Goal: Task Accomplishment & Management: Complete application form

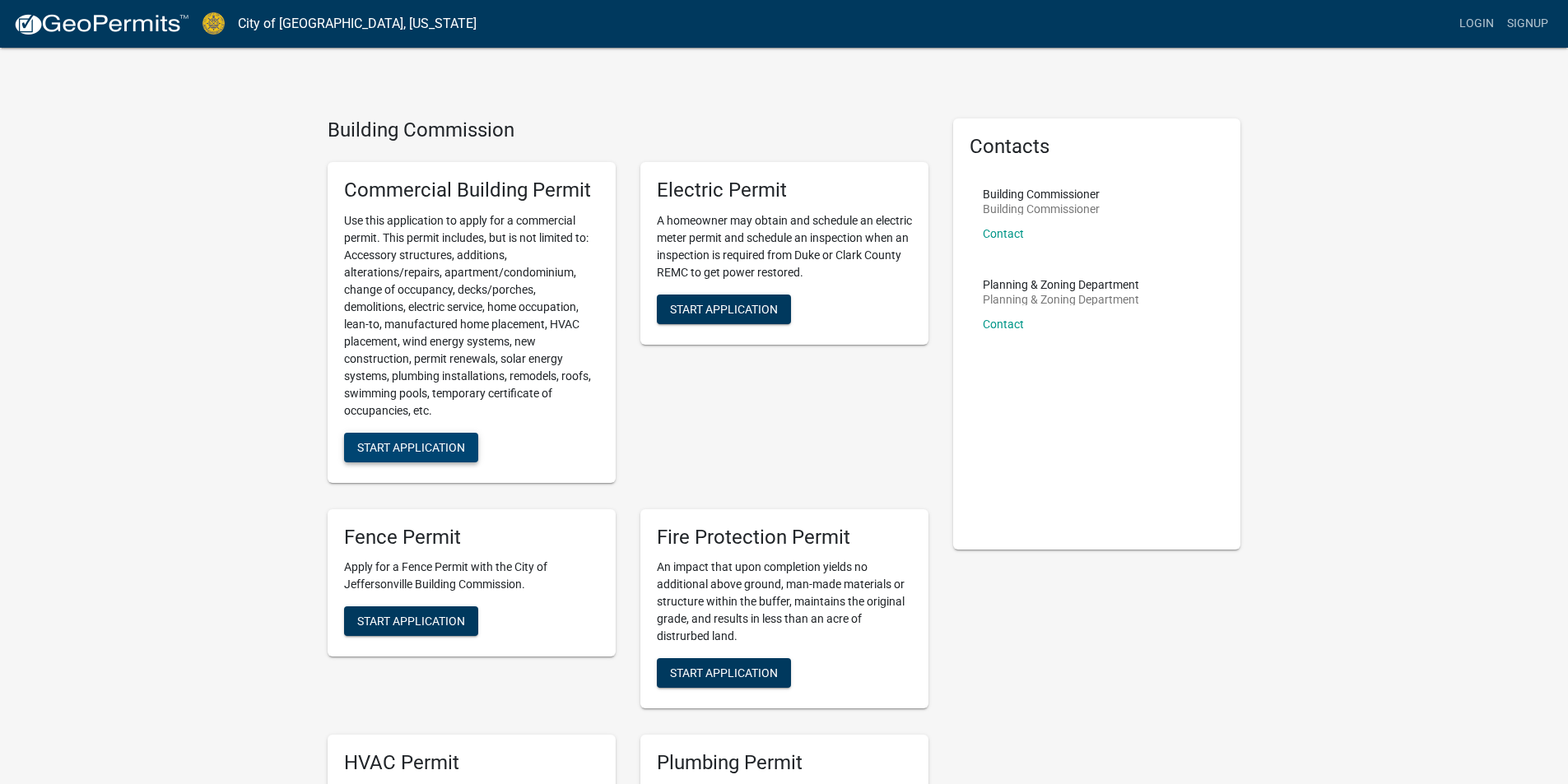
click at [421, 447] on span "Start Application" at bounding box center [410, 447] width 108 height 14
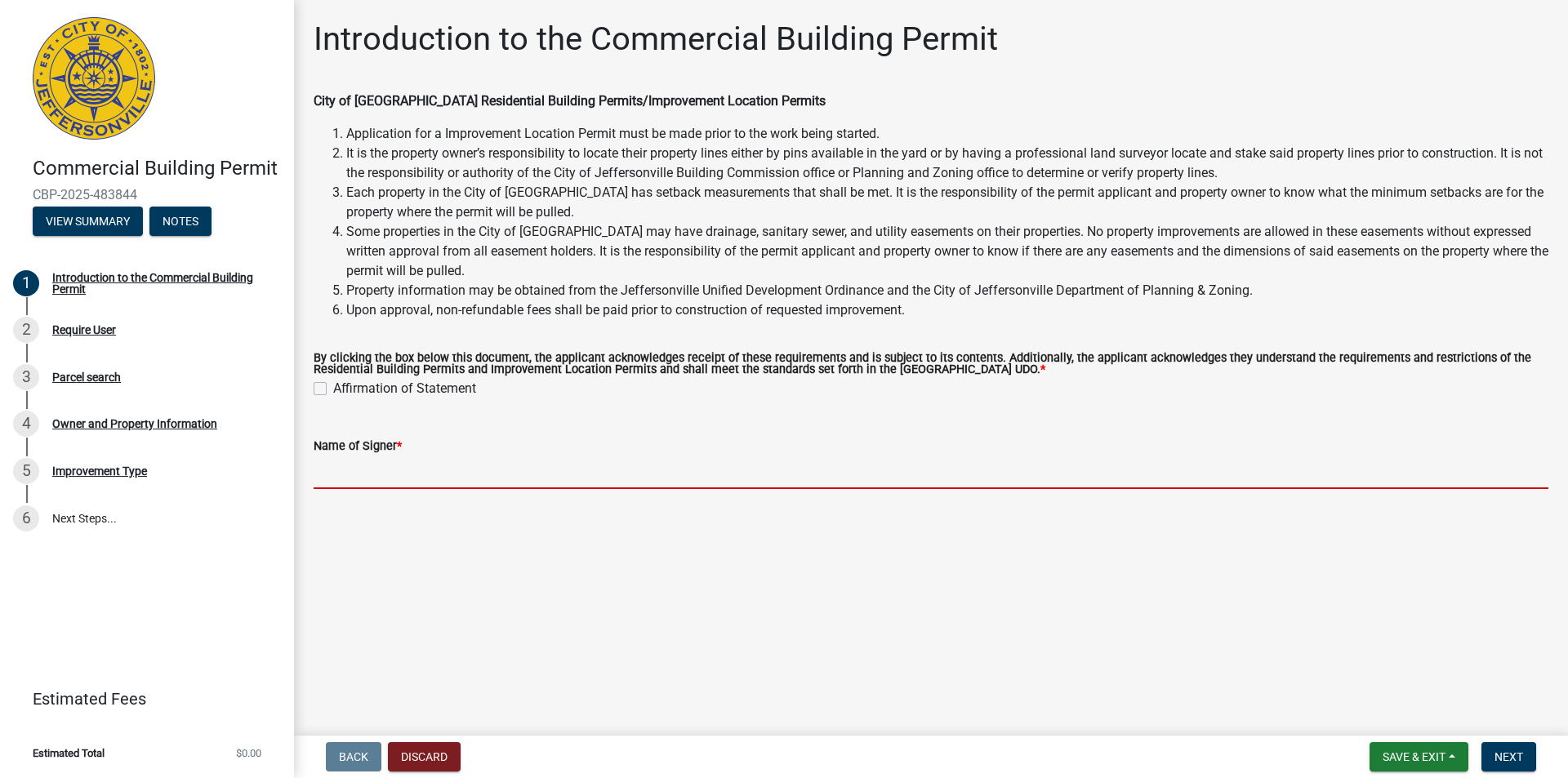
click at [344, 481] on input "Name of Signer *" at bounding box center [931, 472] width 1235 height 34
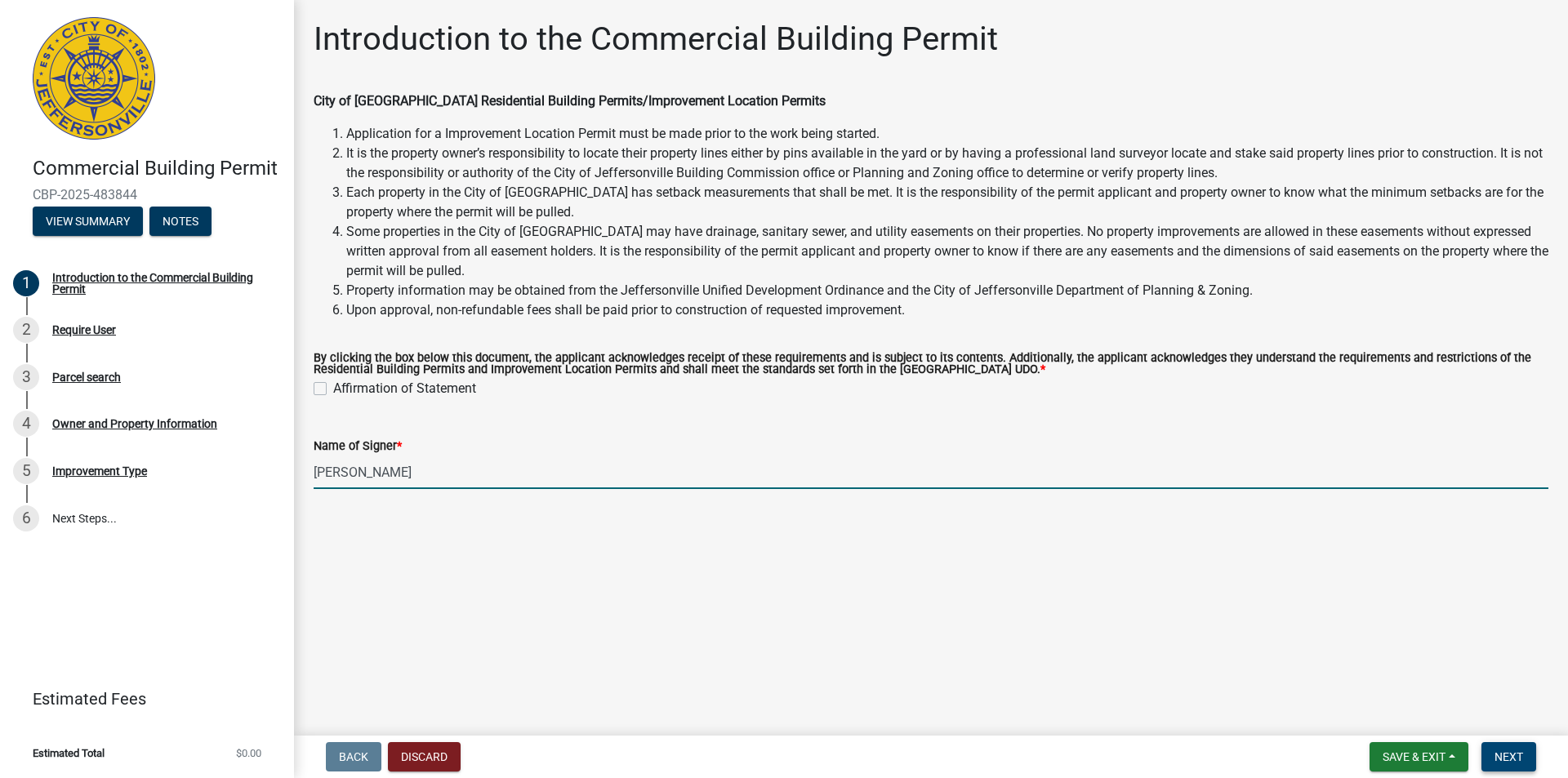
type input "[PERSON_NAME]"
click at [1509, 764] on span "Next" at bounding box center [1508, 758] width 29 height 13
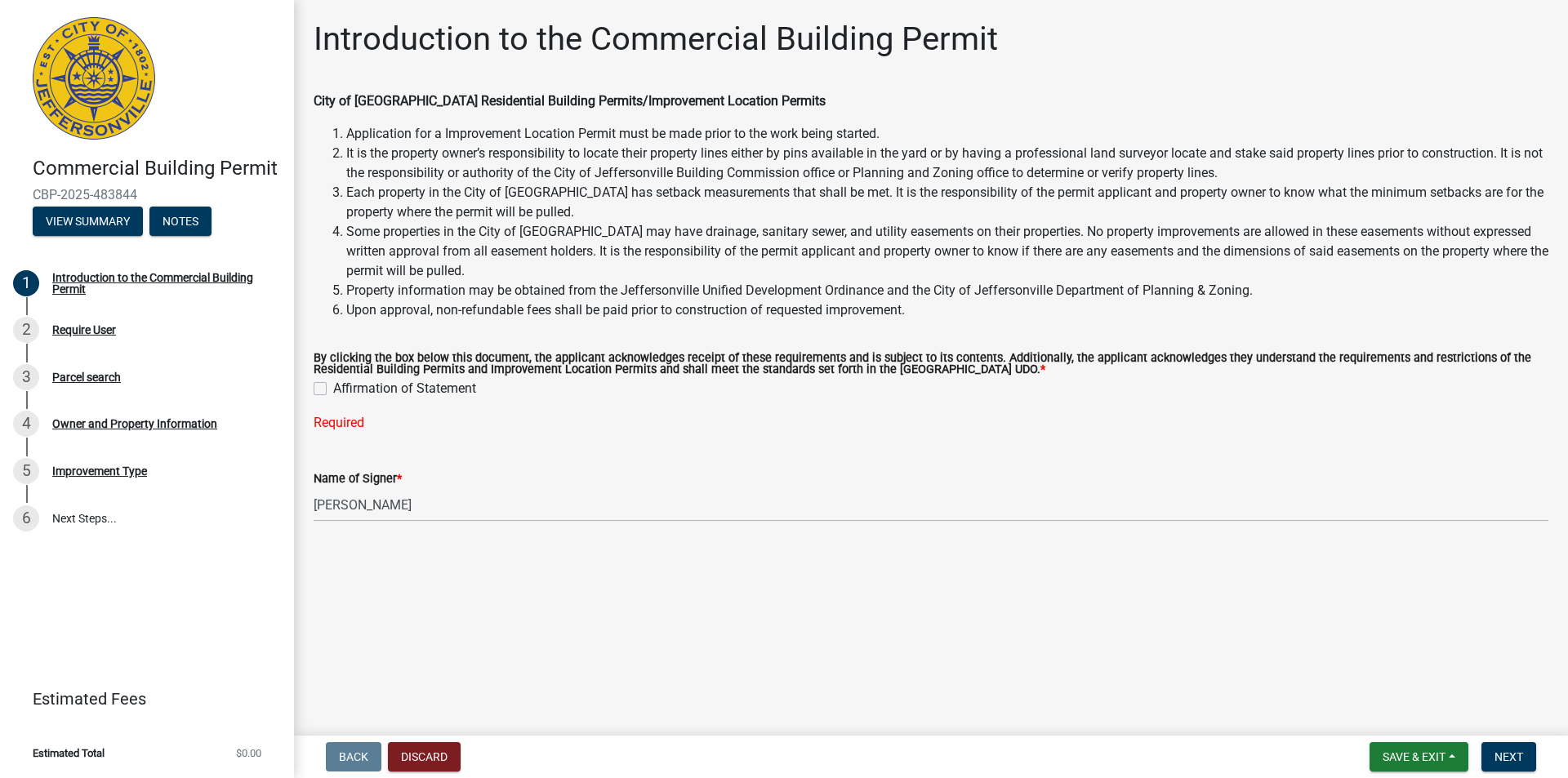
click at [333, 391] on label "Affirmation of Statement" at bounding box center [404, 389] width 142 height 19
click at [333, 390] on input "Affirmation of Statement" at bounding box center [338, 384] width 11 height 11
checkbox input "true"
click at [1511, 759] on span "Next" at bounding box center [1508, 758] width 29 height 13
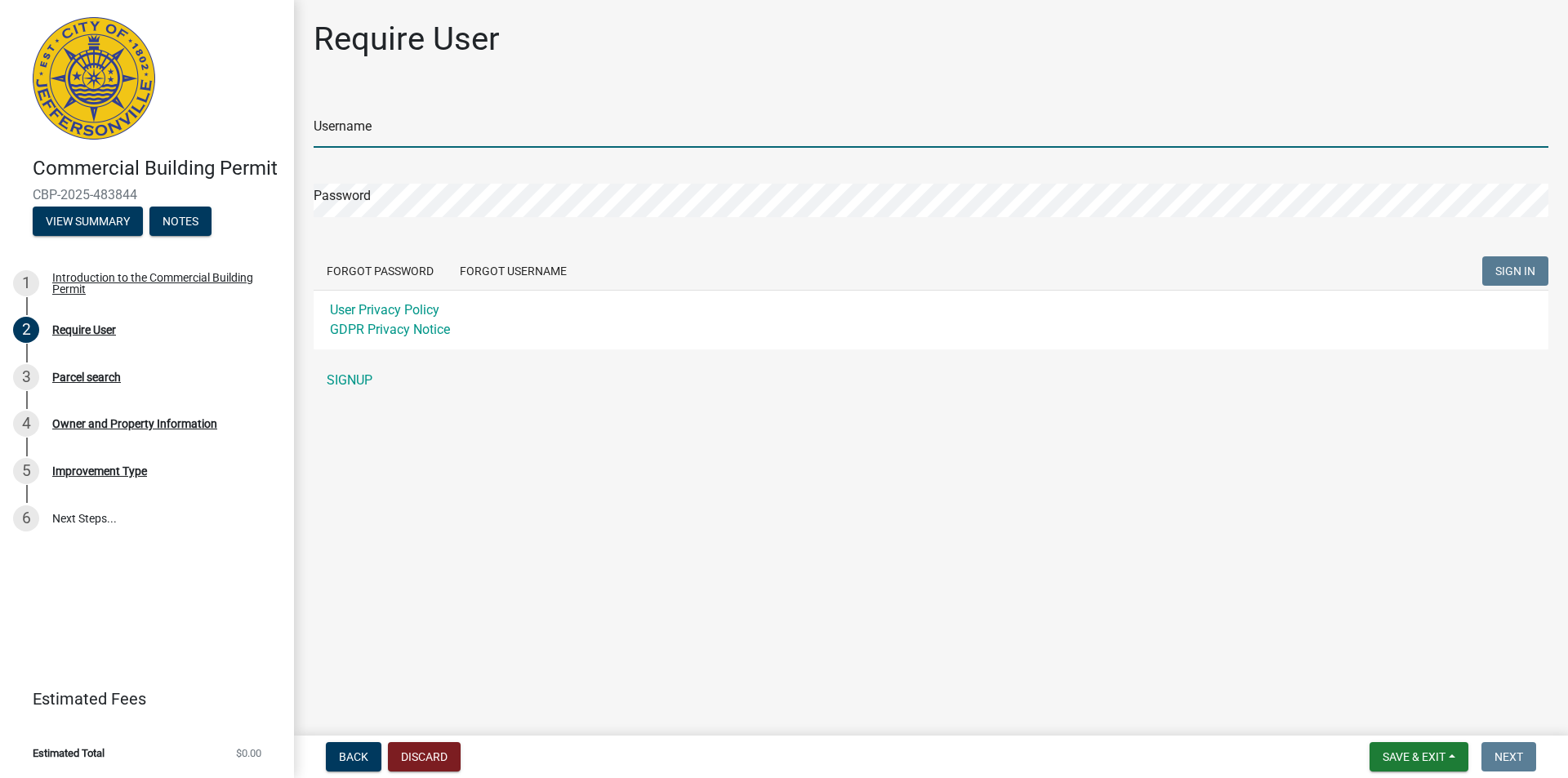
click at [340, 134] on input "Username" at bounding box center [931, 131] width 1235 height 34
click at [351, 382] on div "Username Password Forgot Password Forgot Username SIGN IN User Privacy Policy G…" at bounding box center [931, 244] width 1235 height 305
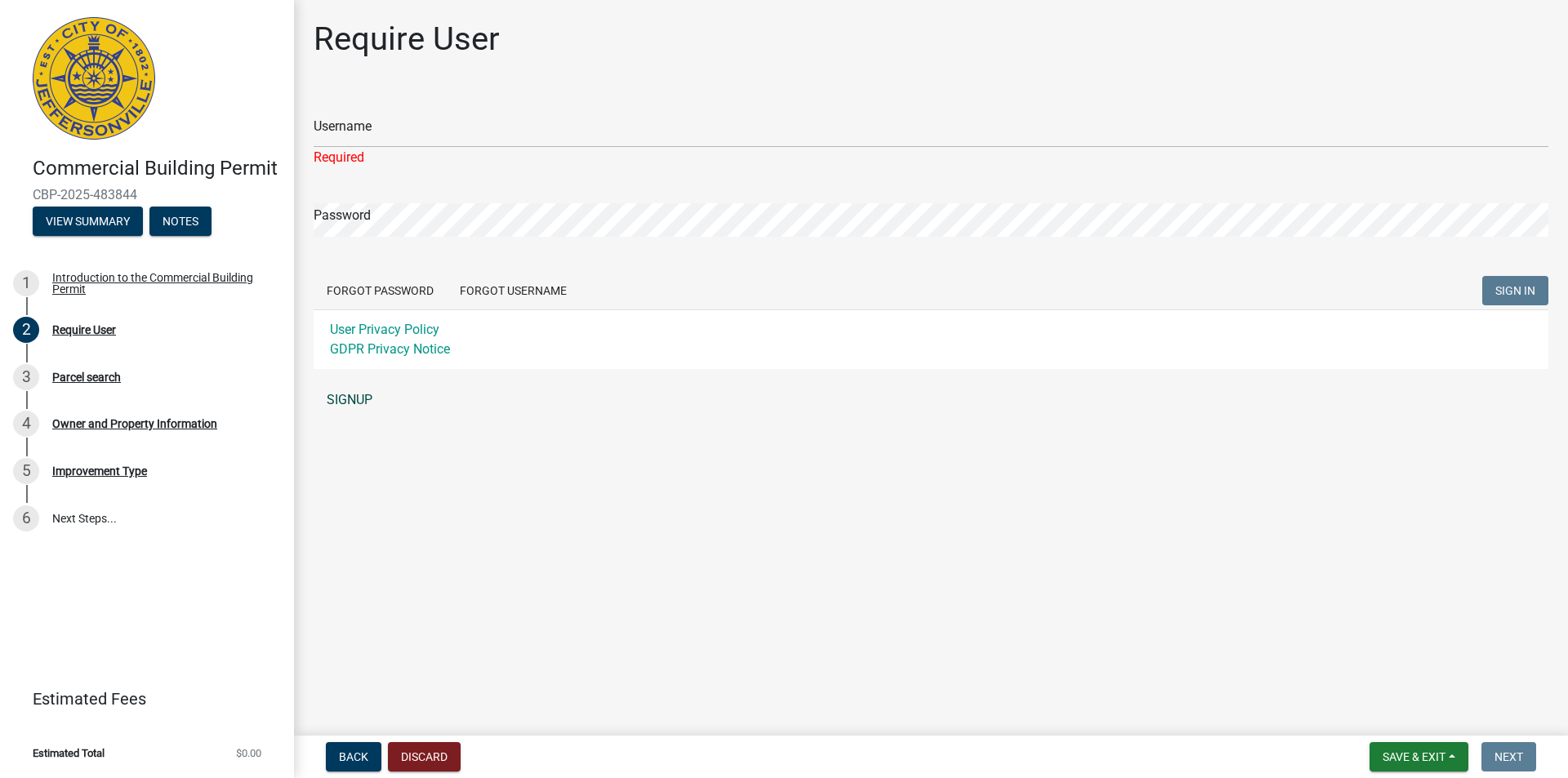
click at [352, 402] on link "SIGNUP" at bounding box center [931, 401] width 1235 height 33
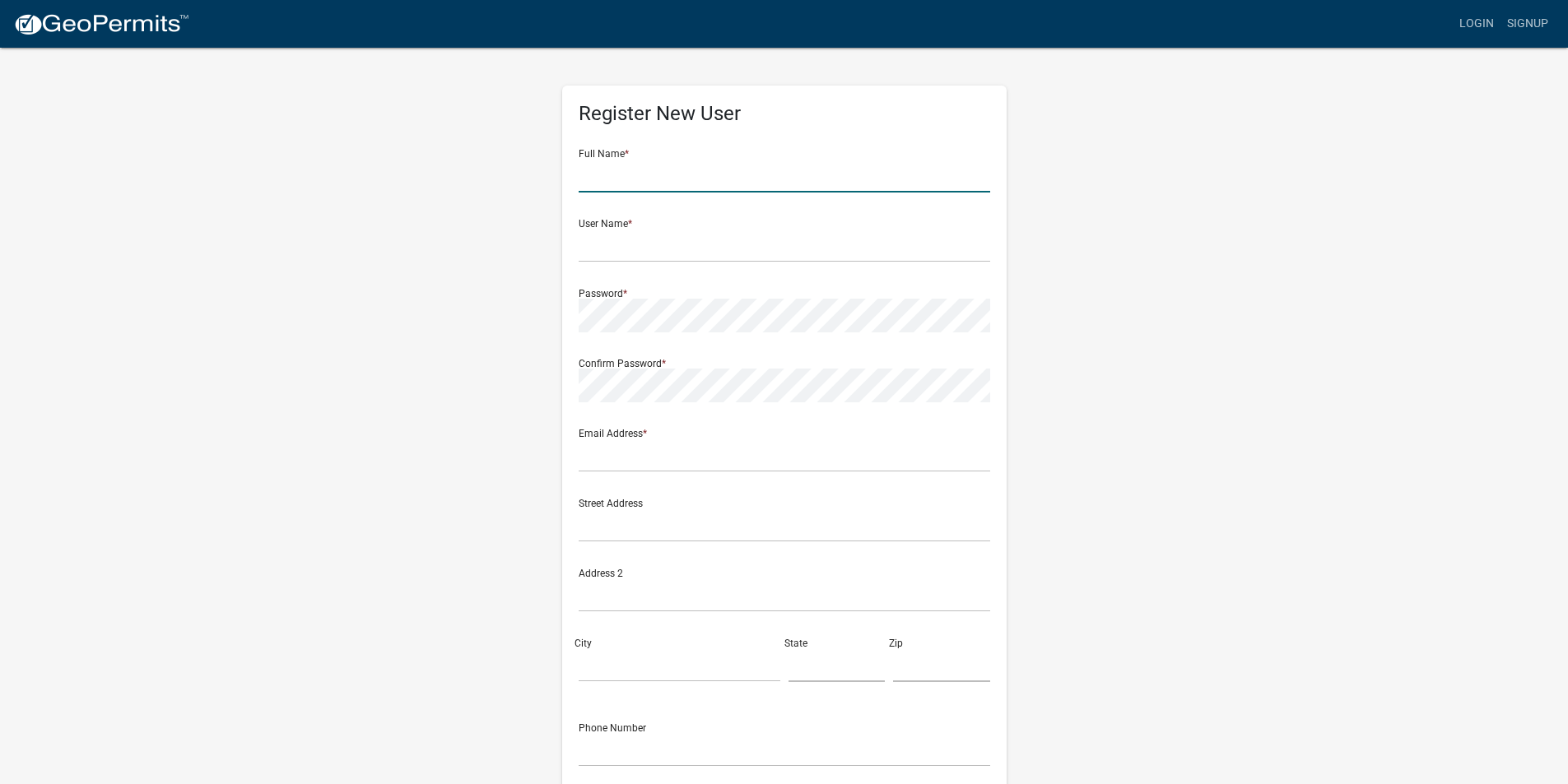
click at [601, 178] on input "text" at bounding box center [784, 176] width 411 height 34
type input "[PERSON_NAME]"
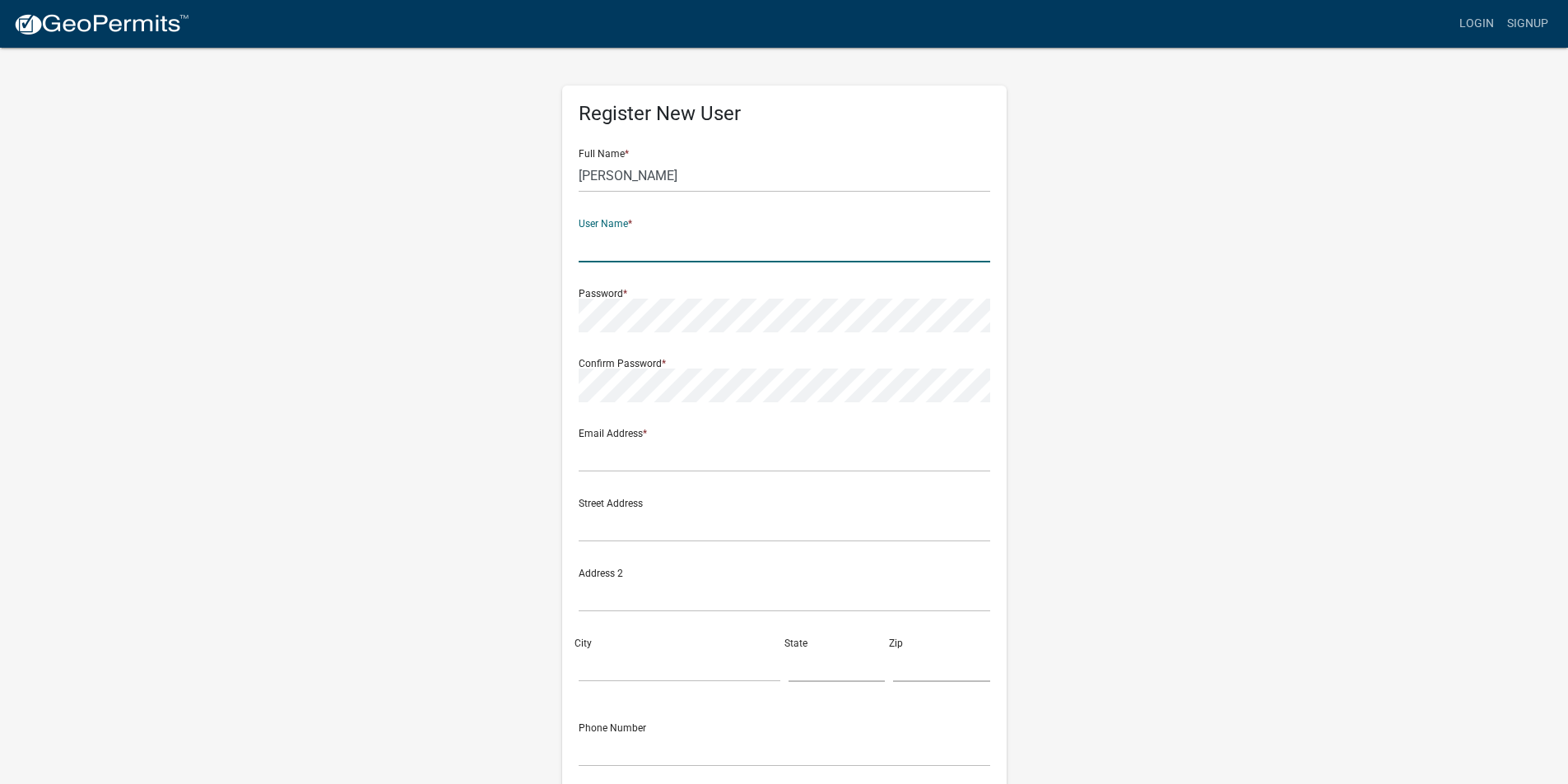
click at [588, 249] on input "text" at bounding box center [784, 245] width 411 height 34
type input "[PERSON_NAME]"
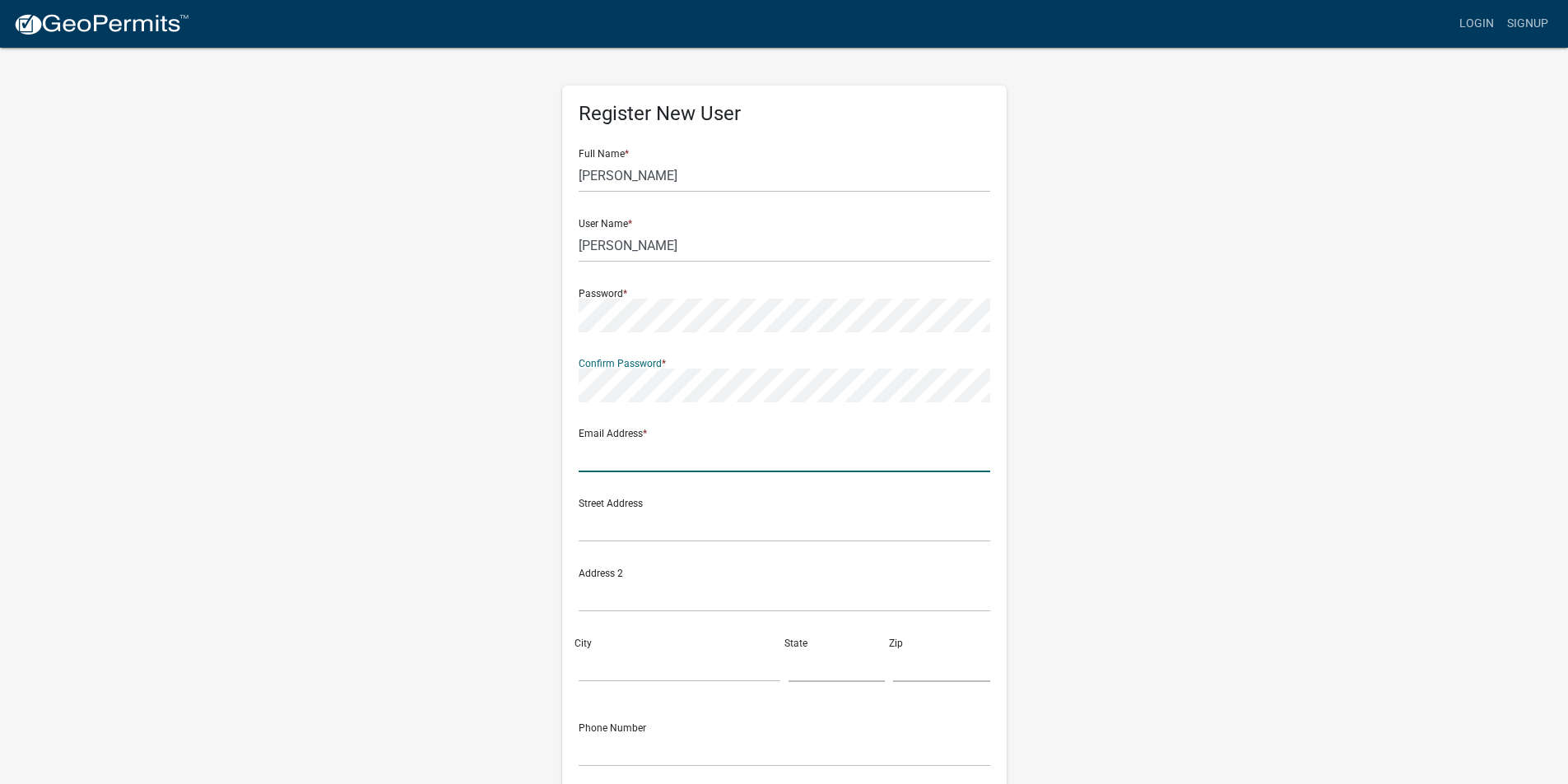
click at [616, 459] on input "text" at bounding box center [784, 455] width 411 height 34
type input "cezitelli@bellsouth.net"
click at [593, 529] on input "text" at bounding box center [784, 525] width 411 height 34
type input "800 South 4th Street"
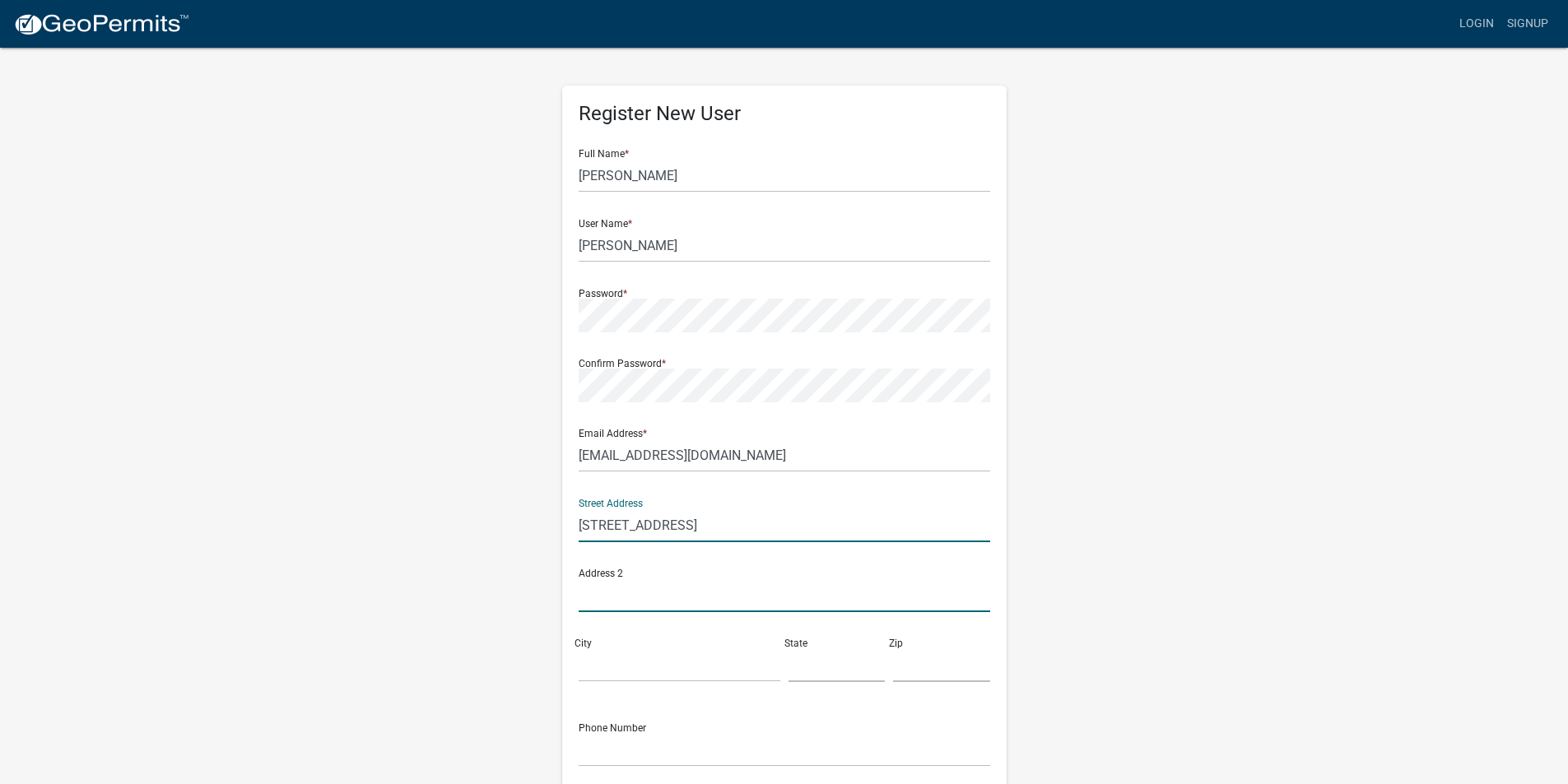
click at [587, 599] on input "text" at bounding box center [784, 595] width 411 height 34
type input "Apt 501"
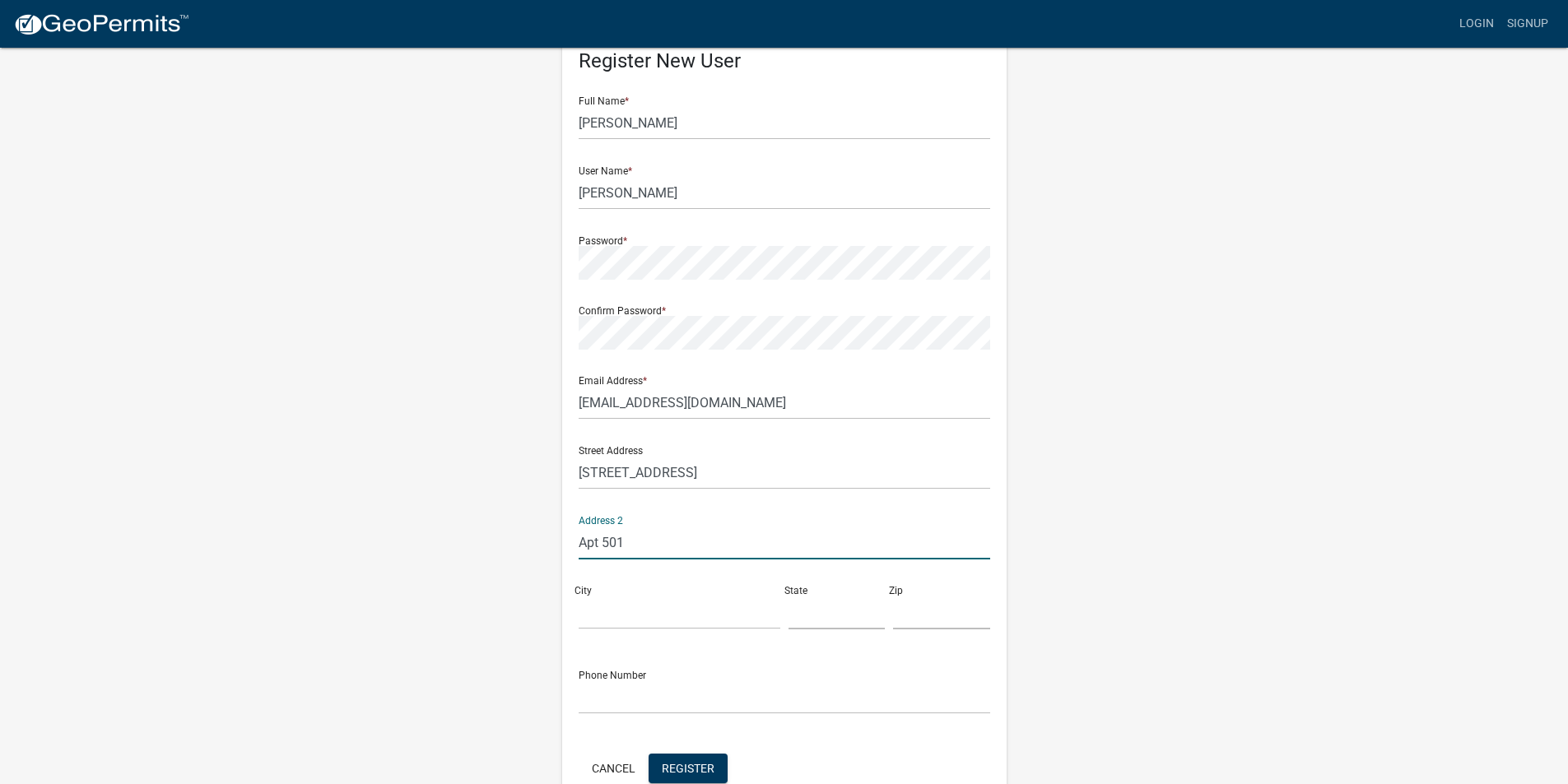
scroll to position [82, 0]
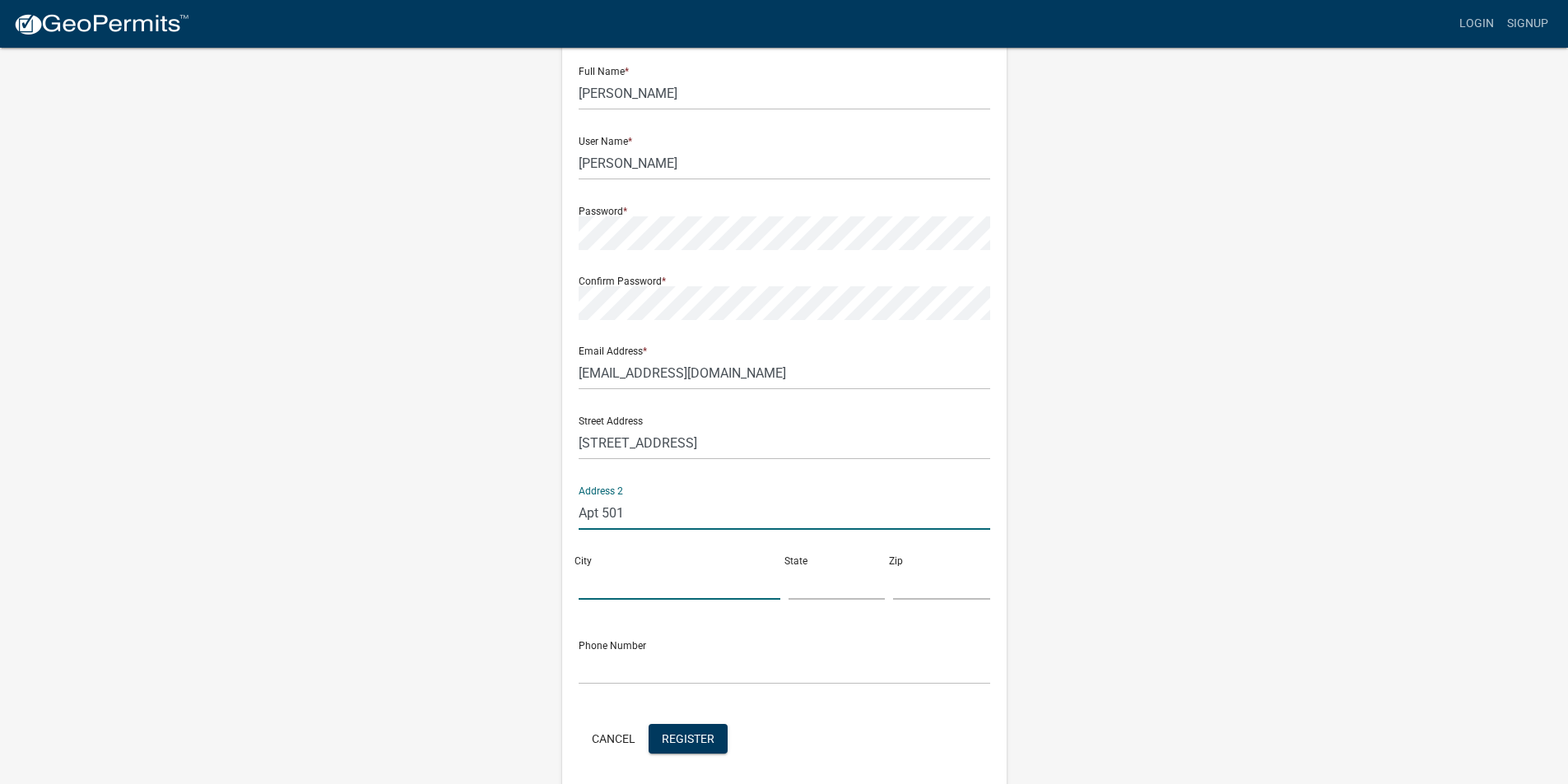
click at [593, 592] on input "City" at bounding box center [679, 583] width 202 height 34
type input "Louisville"
click at [805, 586] on input "text" at bounding box center [837, 583] width 97 height 34
type input "KY"
click at [914, 594] on input "text" at bounding box center [941, 583] width 97 height 34
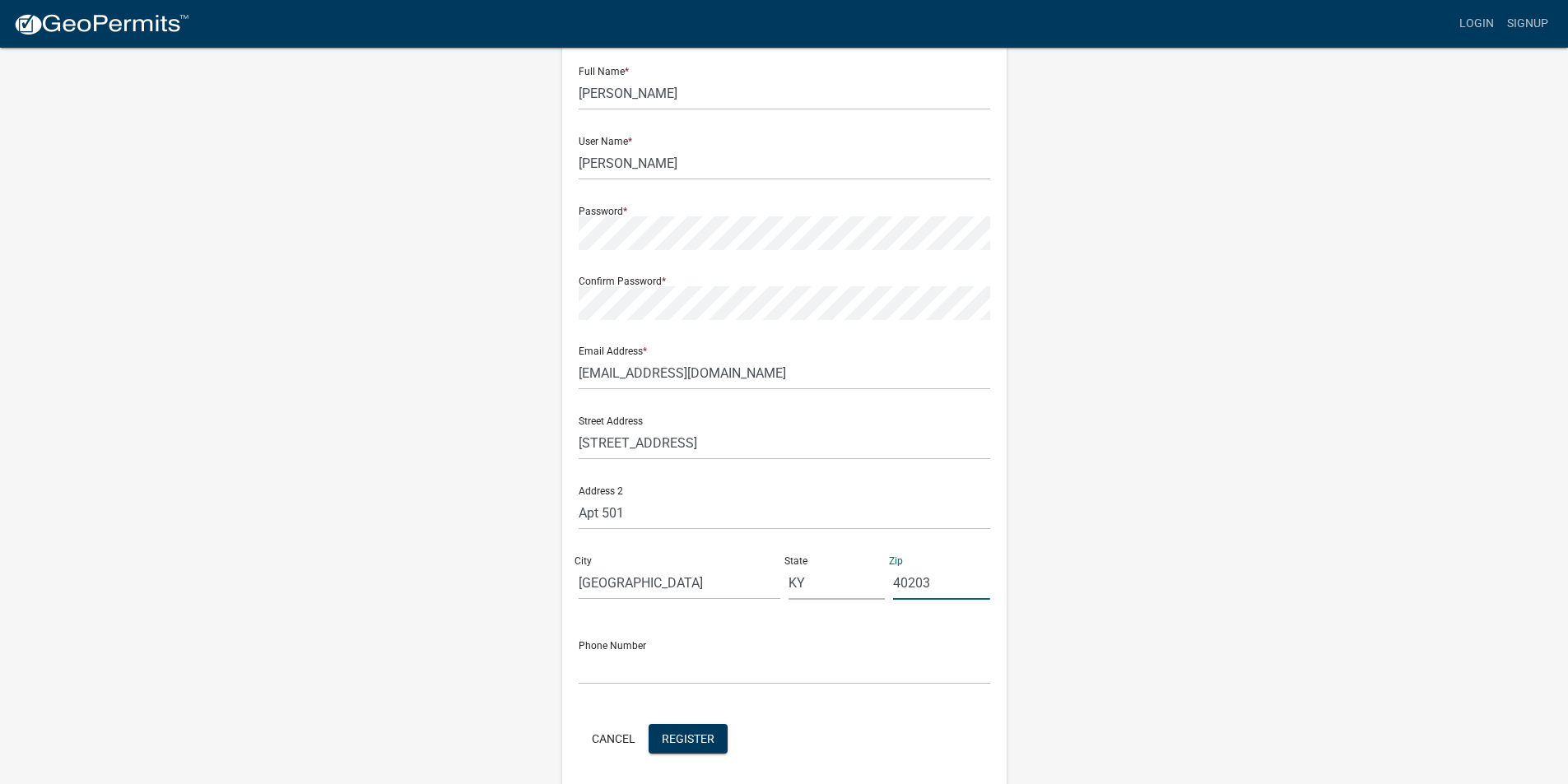
type input "40203"
click at [624, 676] on input "text" at bounding box center [784, 668] width 411 height 34
type input "5025935693"
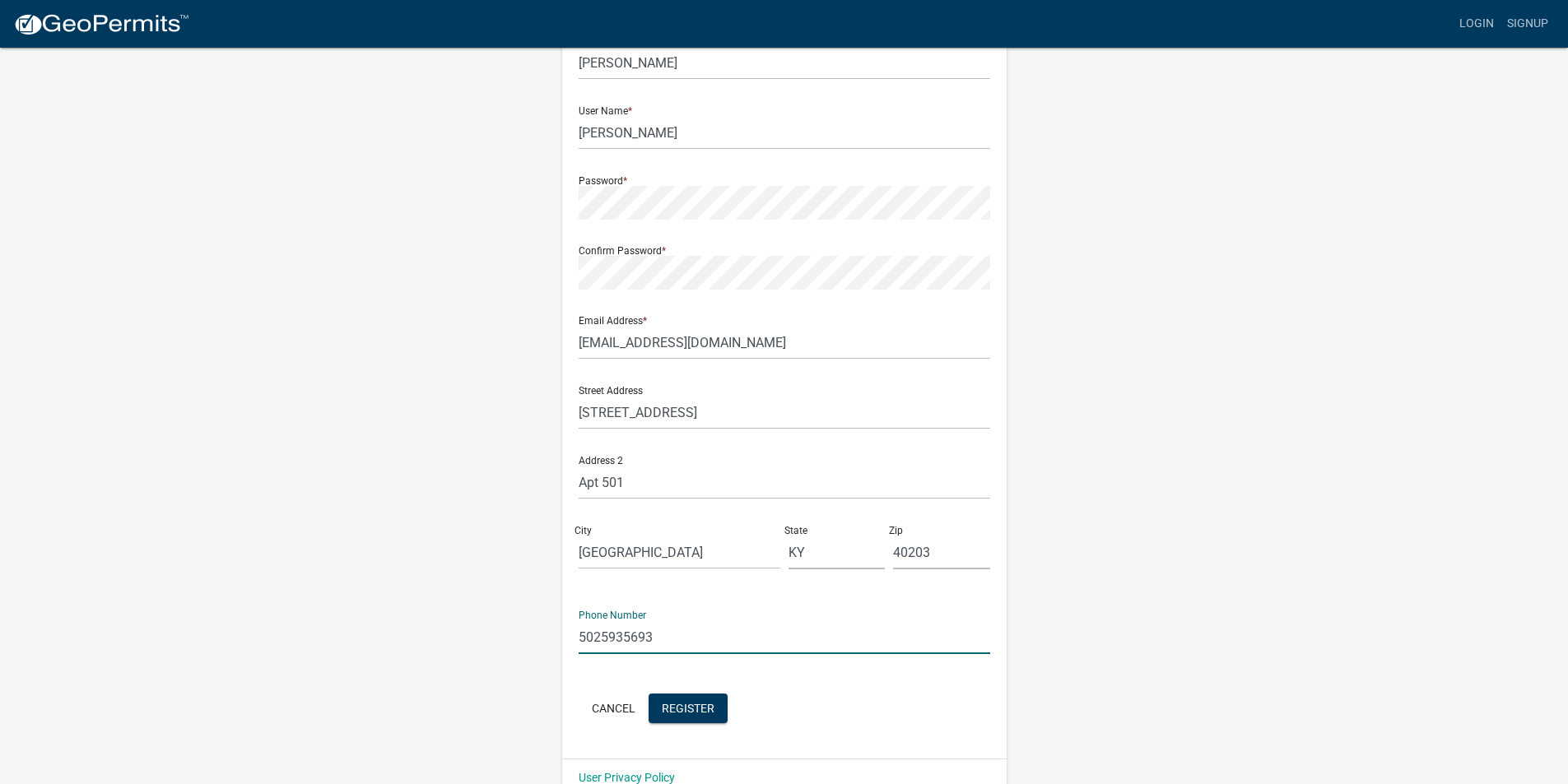
scroll to position [143, 0]
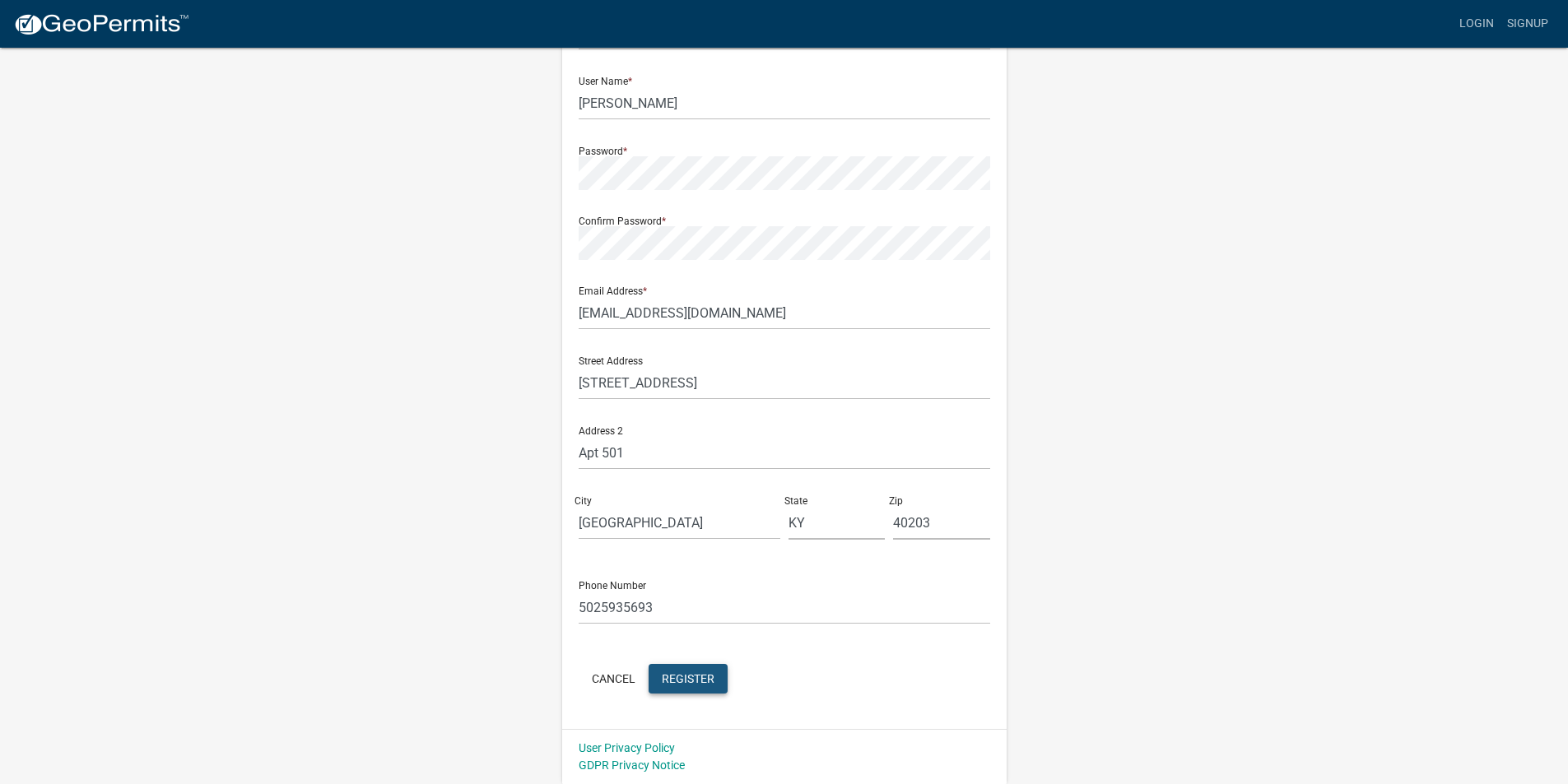
click at [675, 676] on span "Register" at bounding box center [688, 678] width 52 height 14
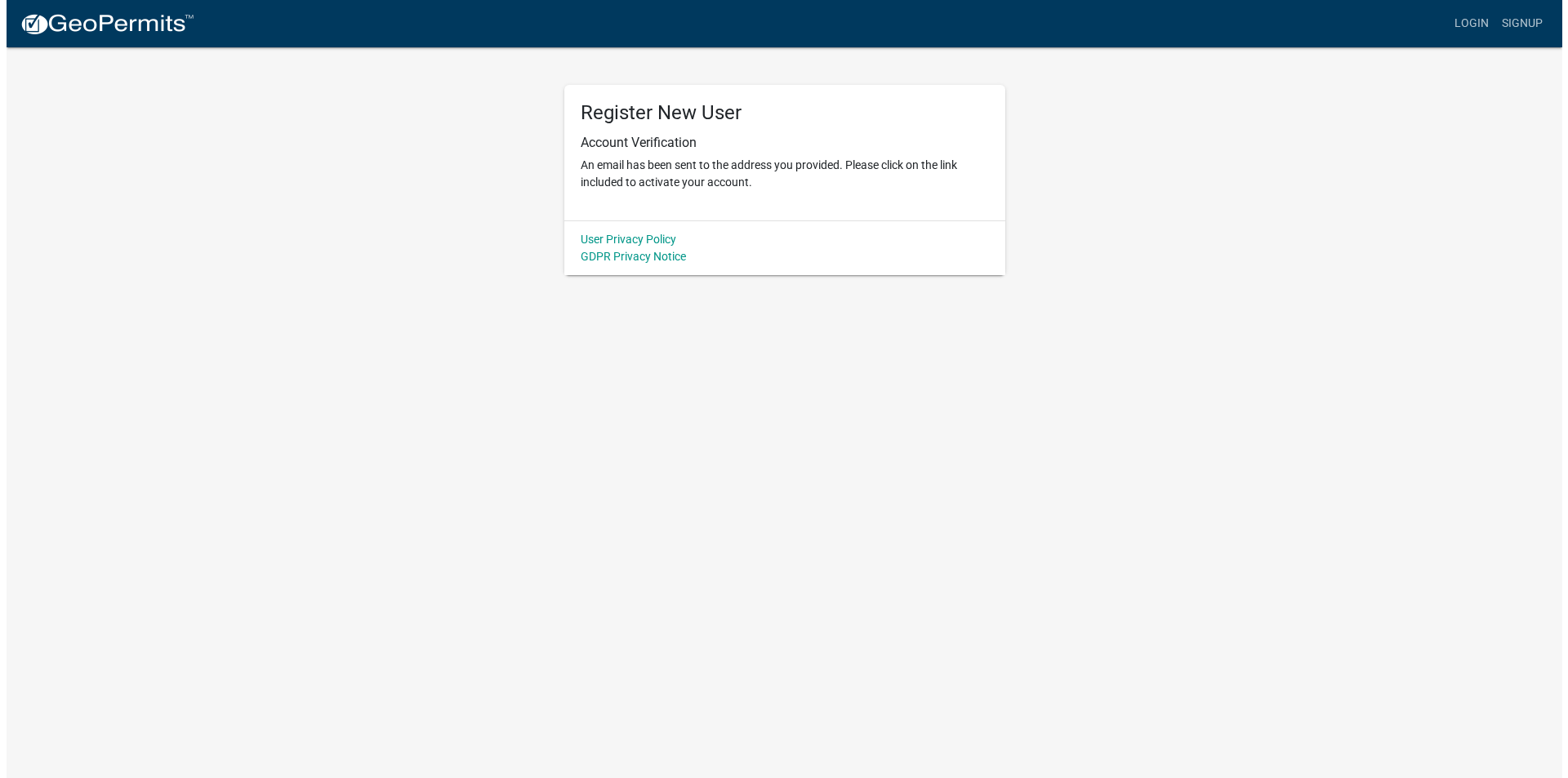
scroll to position [0, 0]
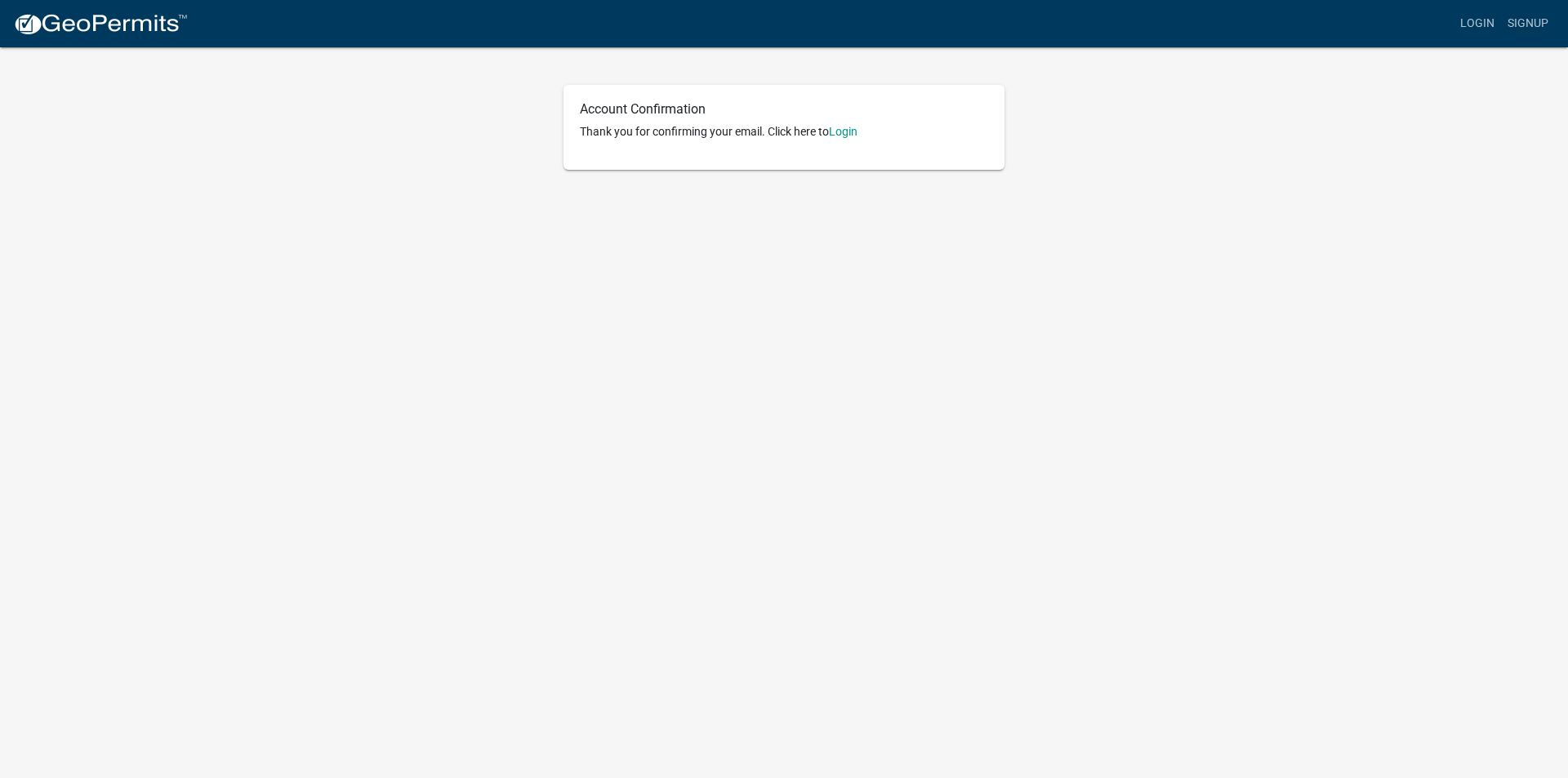
click at [1115, 487] on body "Internet Explorer does NOT work with GeoPermits. Get a new browser for more sec…" at bounding box center [784, 389] width 1568 height 778
click at [845, 134] on link "Login" at bounding box center [843, 132] width 29 height 13
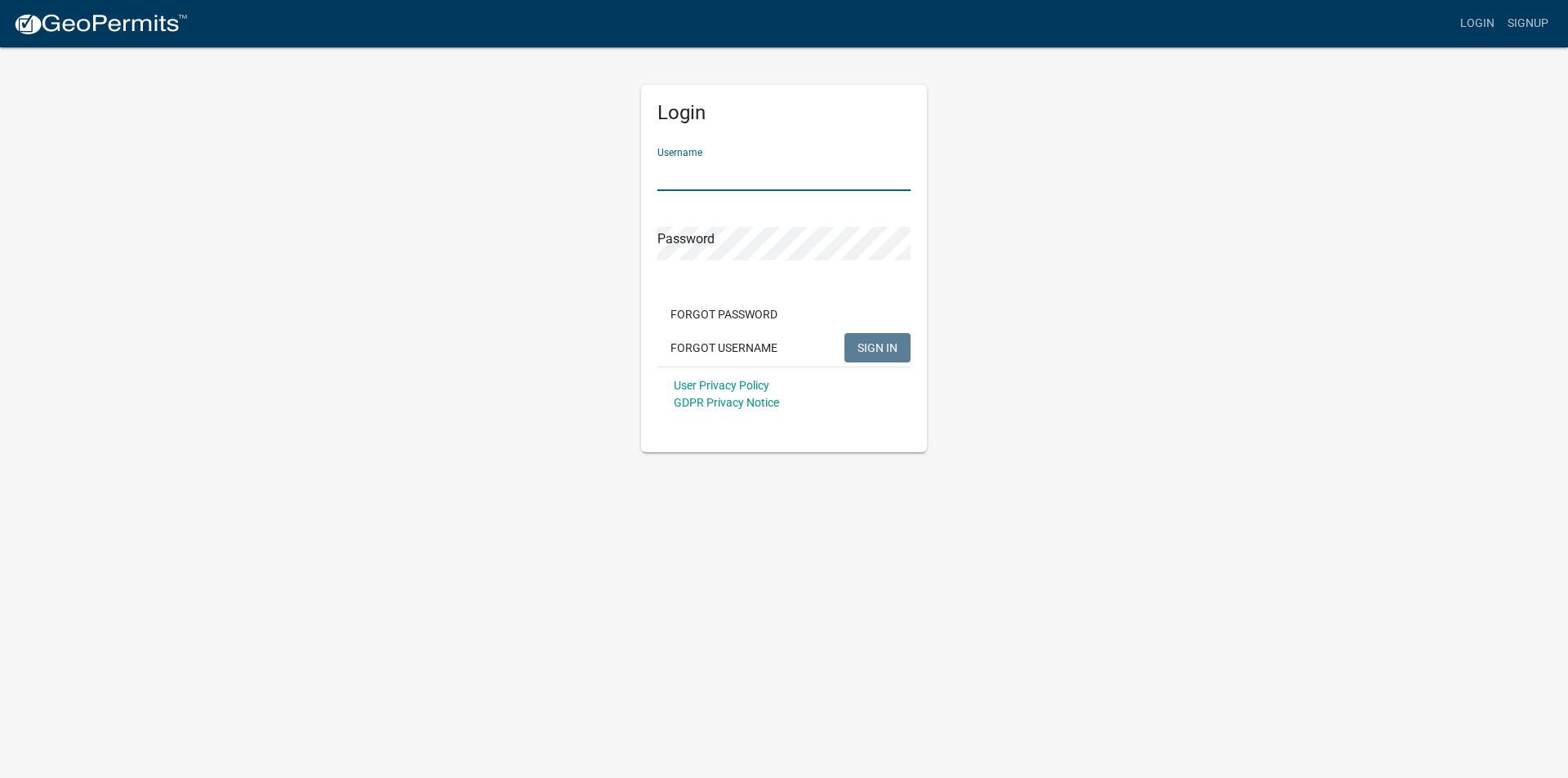
click at [687, 184] on input "Username" at bounding box center [784, 174] width 253 height 34
type input "[PERSON_NAME]"
click at [844, 333] on button "SIGN IN" at bounding box center [877, 348] width 66 height 30
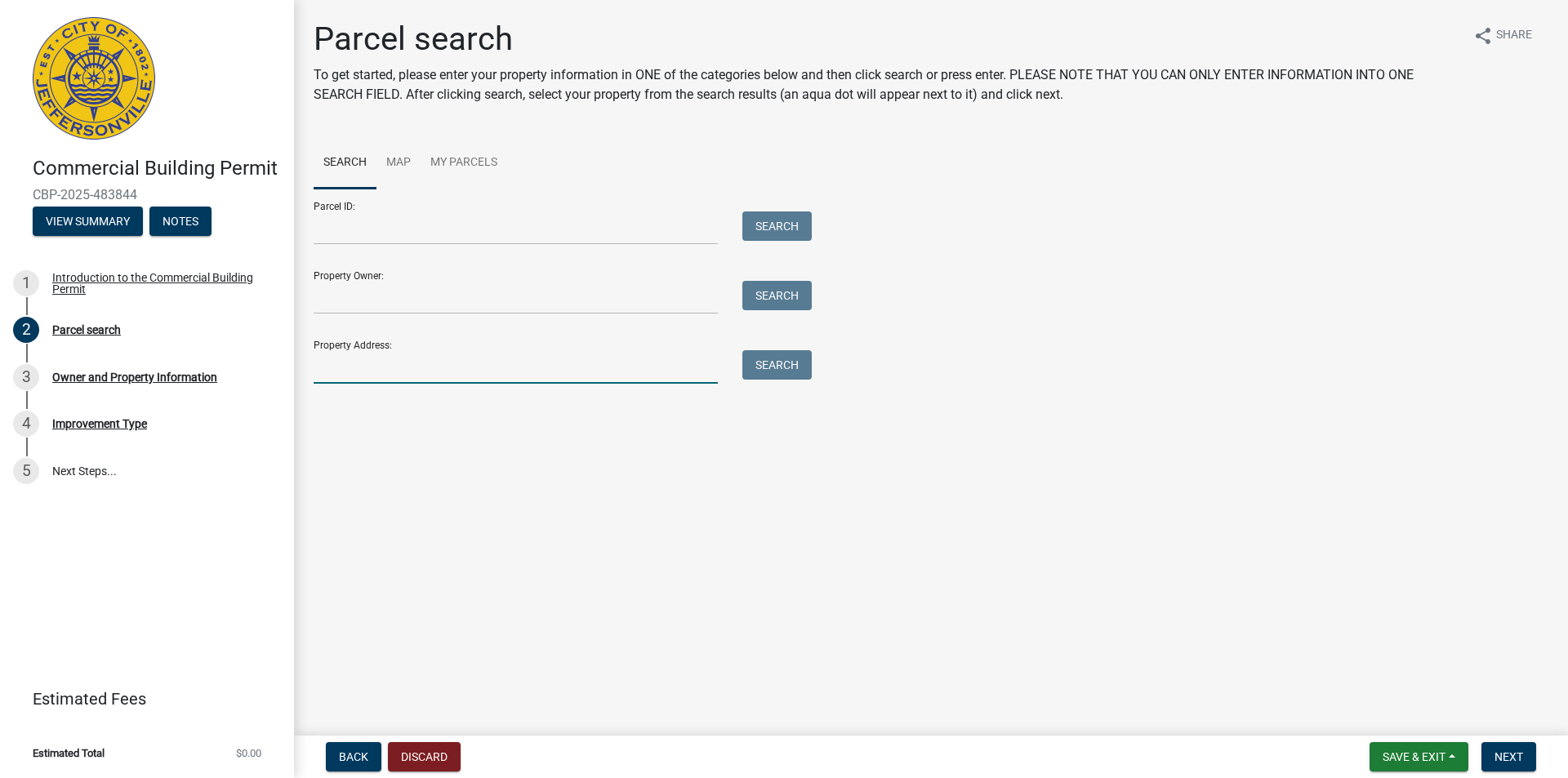
click at [323, 371] on input "Property Address:" at bounding box center [516, 367] width 404 height 34
type input "500 Willinger"
click at [764, 374] on button "Search" at bounding box center [777, 365] width 69 height 30
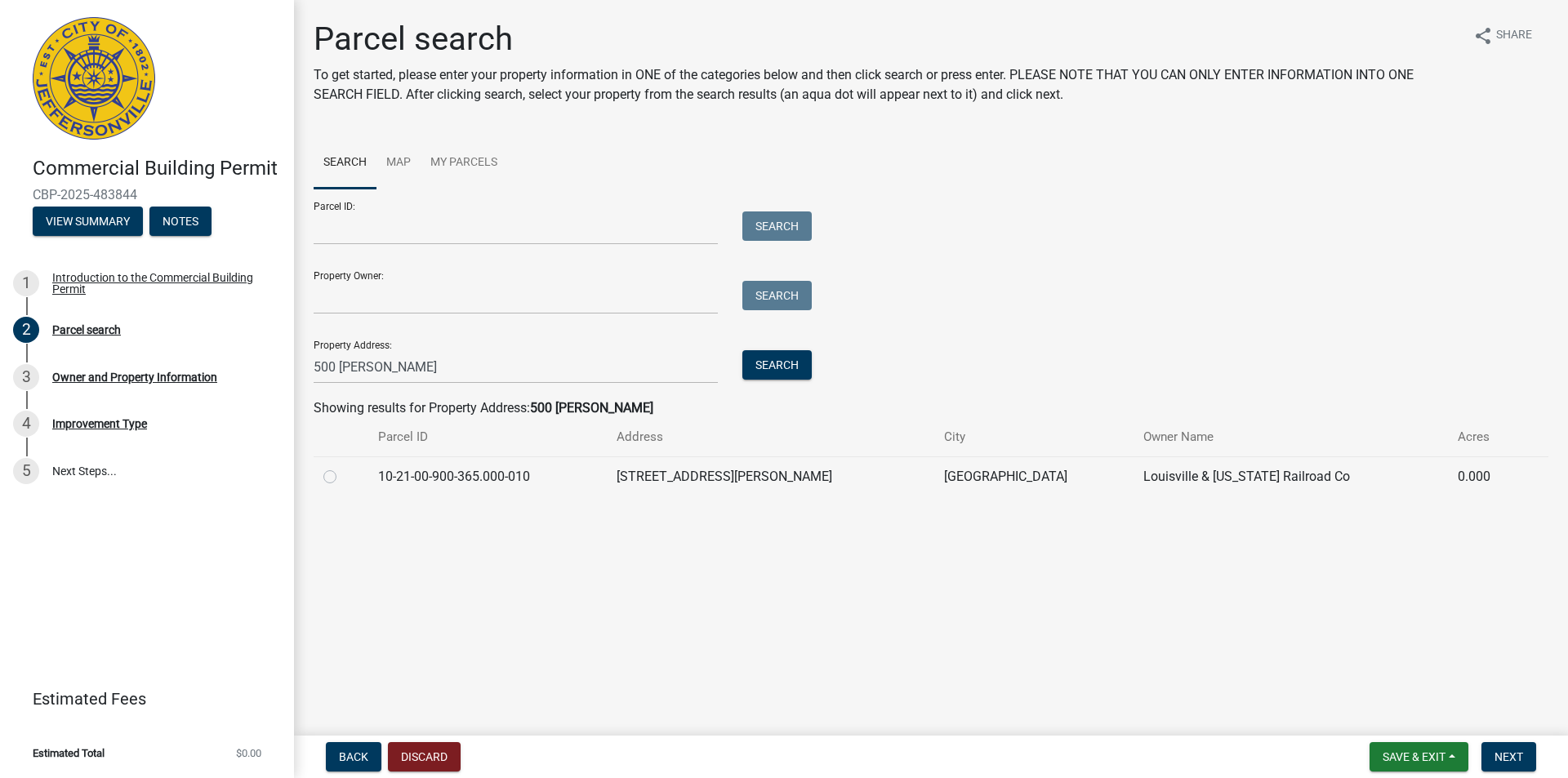
click at [343, 467] on label at bounding box center [343, 467] width 0 height 0
click at [343, 478] on input "radio" at bounding box center [347, 472] width 11 height 11
radio input "true"
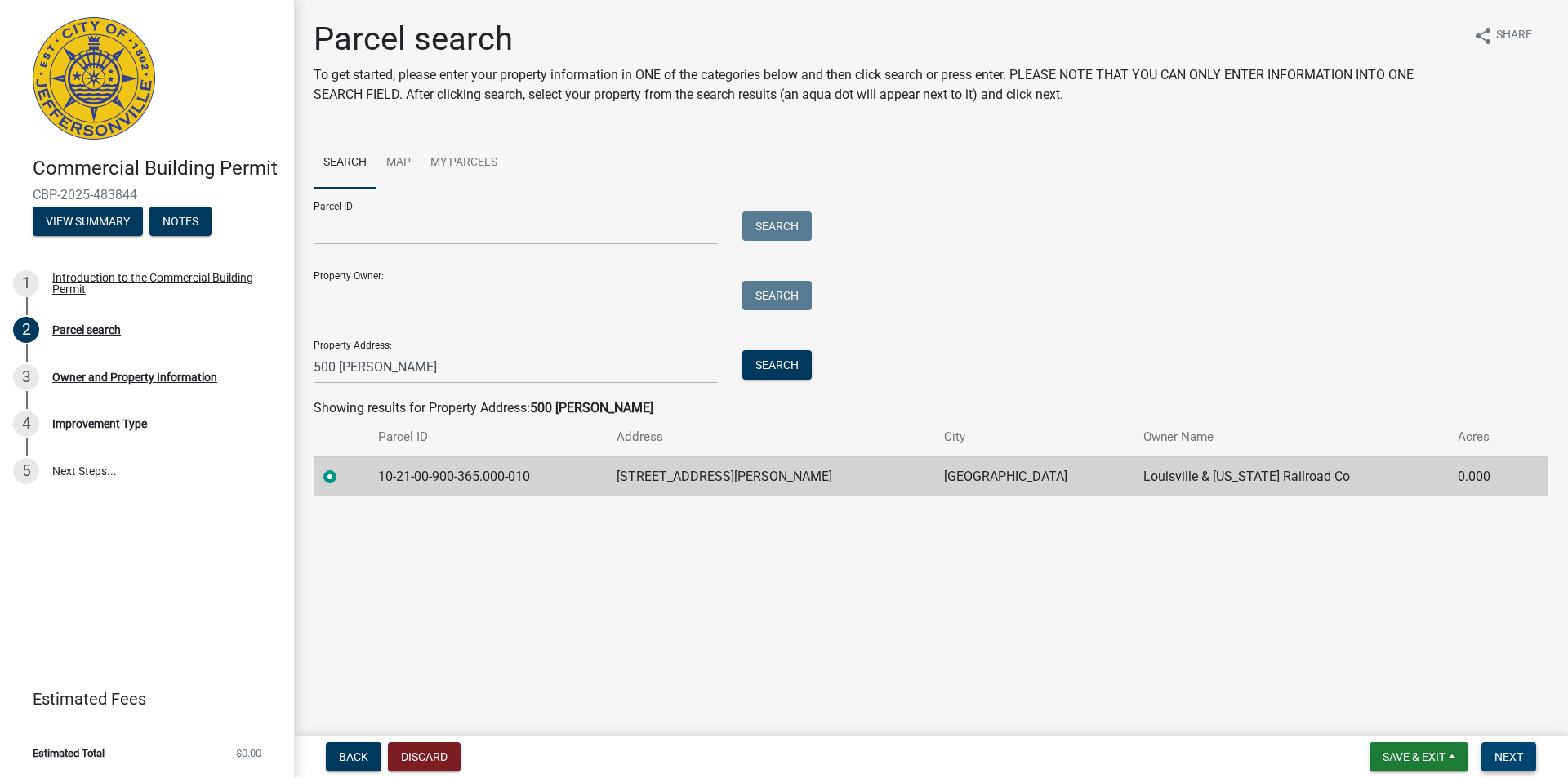
click at [1506, 757] on span "Next" at bounding box center [1508, 758] width 29 height 13
click at [1500, 756] on span "Next" at bounding box center [1508, 758] width 29 height 13
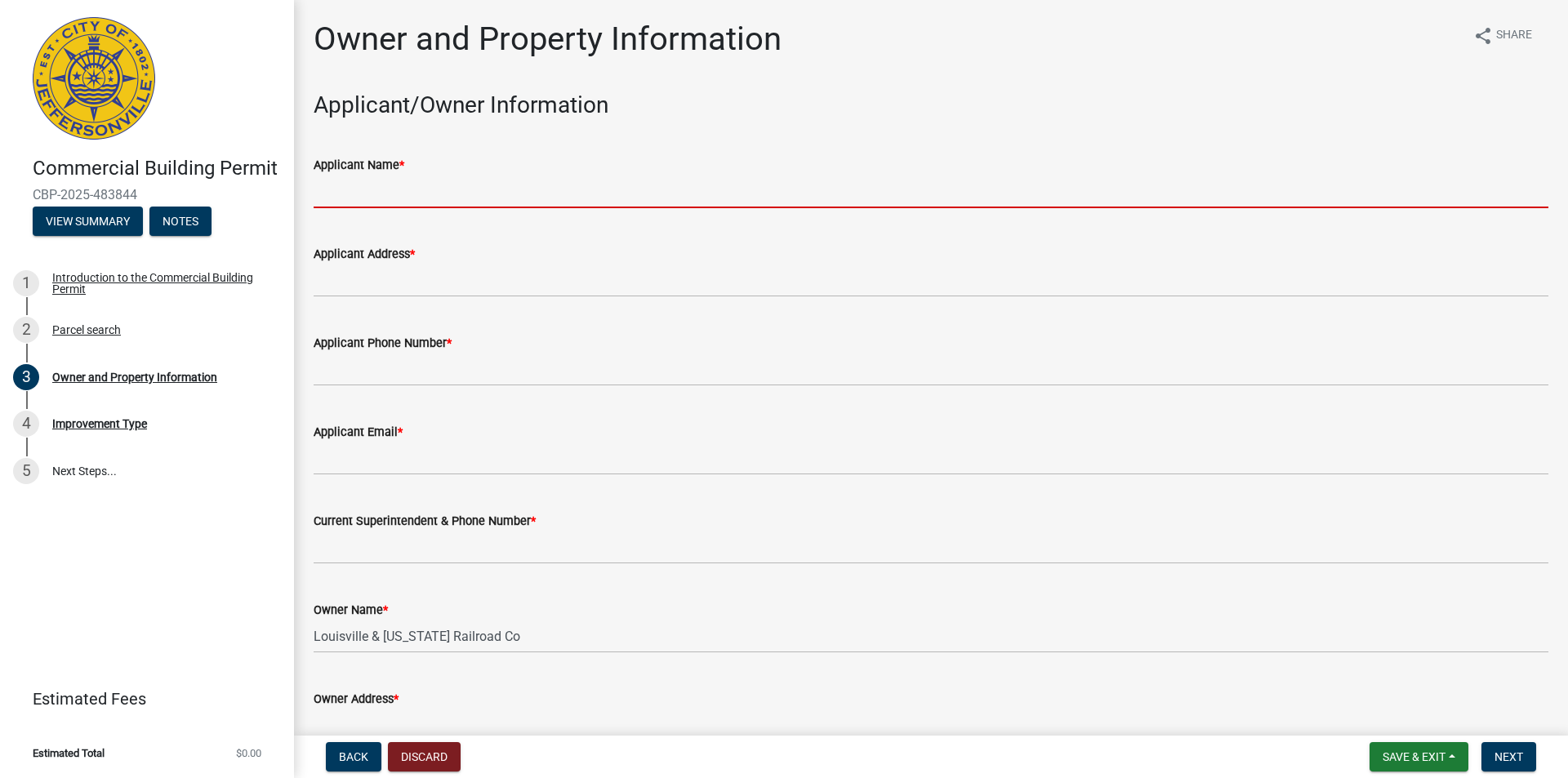
click at [317, 186] on input "Applicant Name *" at bounding box center [931, 192] width 1235 height 34
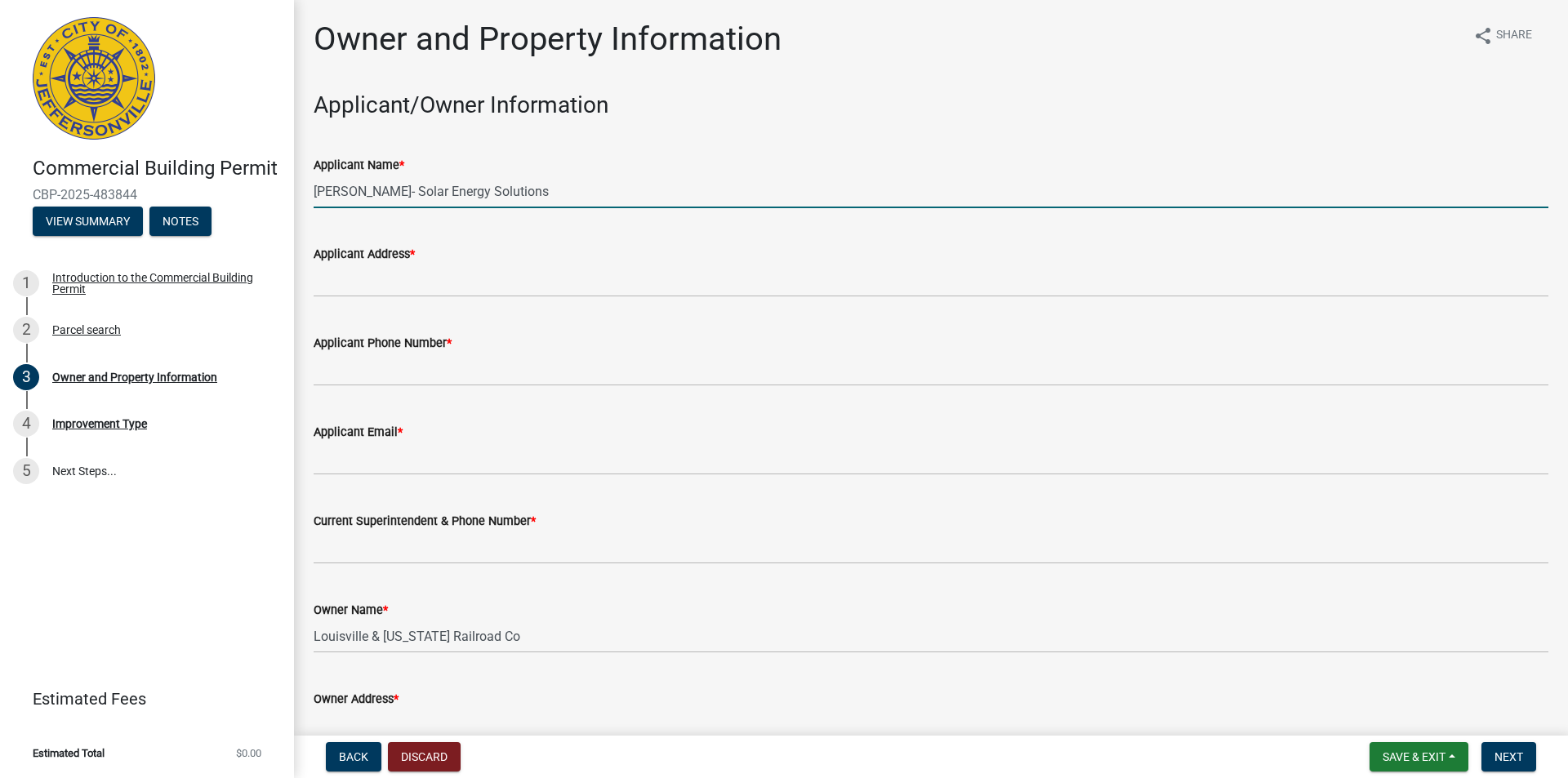
type input "Chris Zitelli- Solar Energy Solutions"
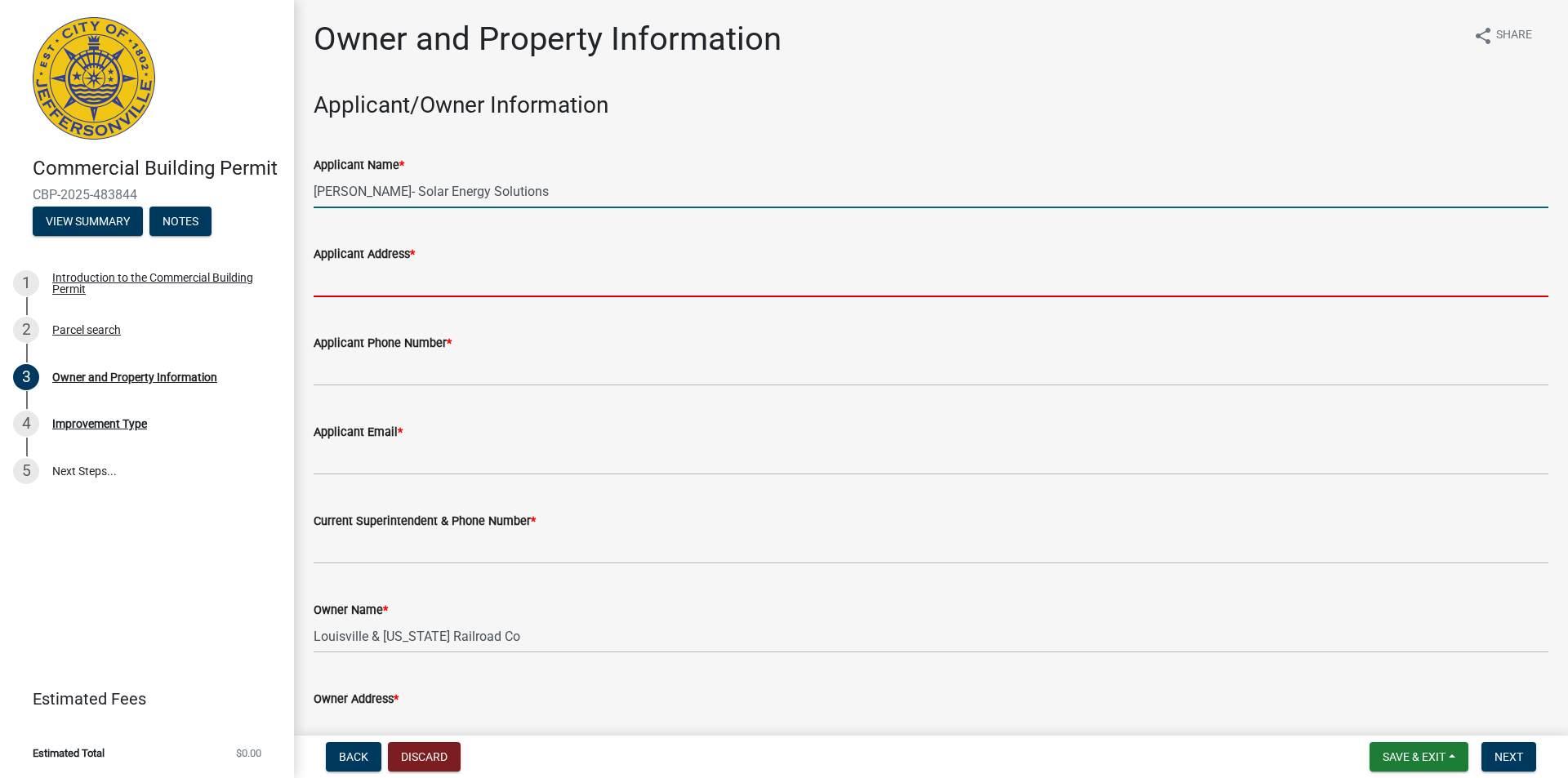
click at [327, 282] on input "Applicant Address *" at bounding box center [931, 280] width 1235 height 34
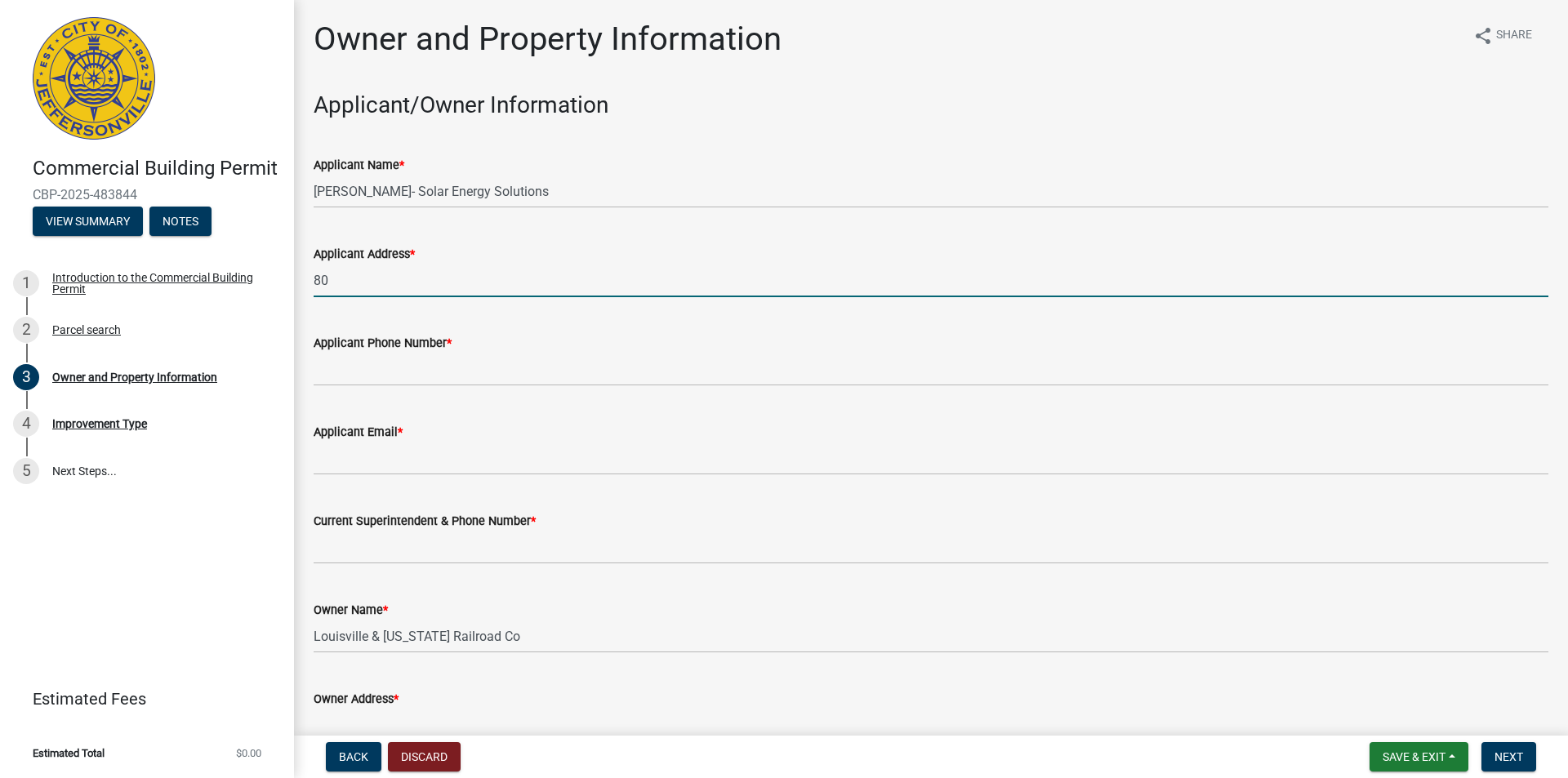
type input "8"
type input "[PERSON_NAME]"
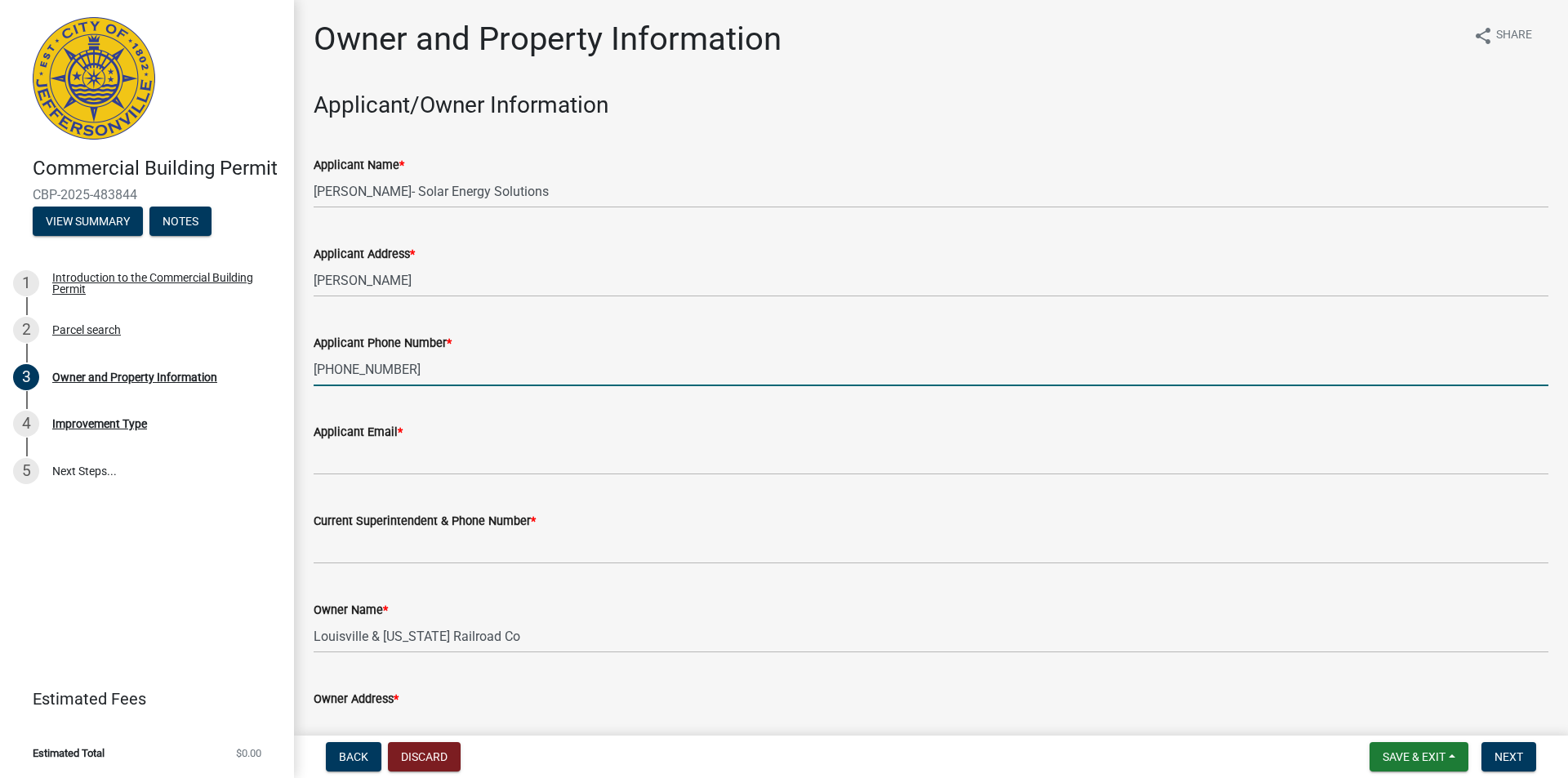
type input "502-593-5693"
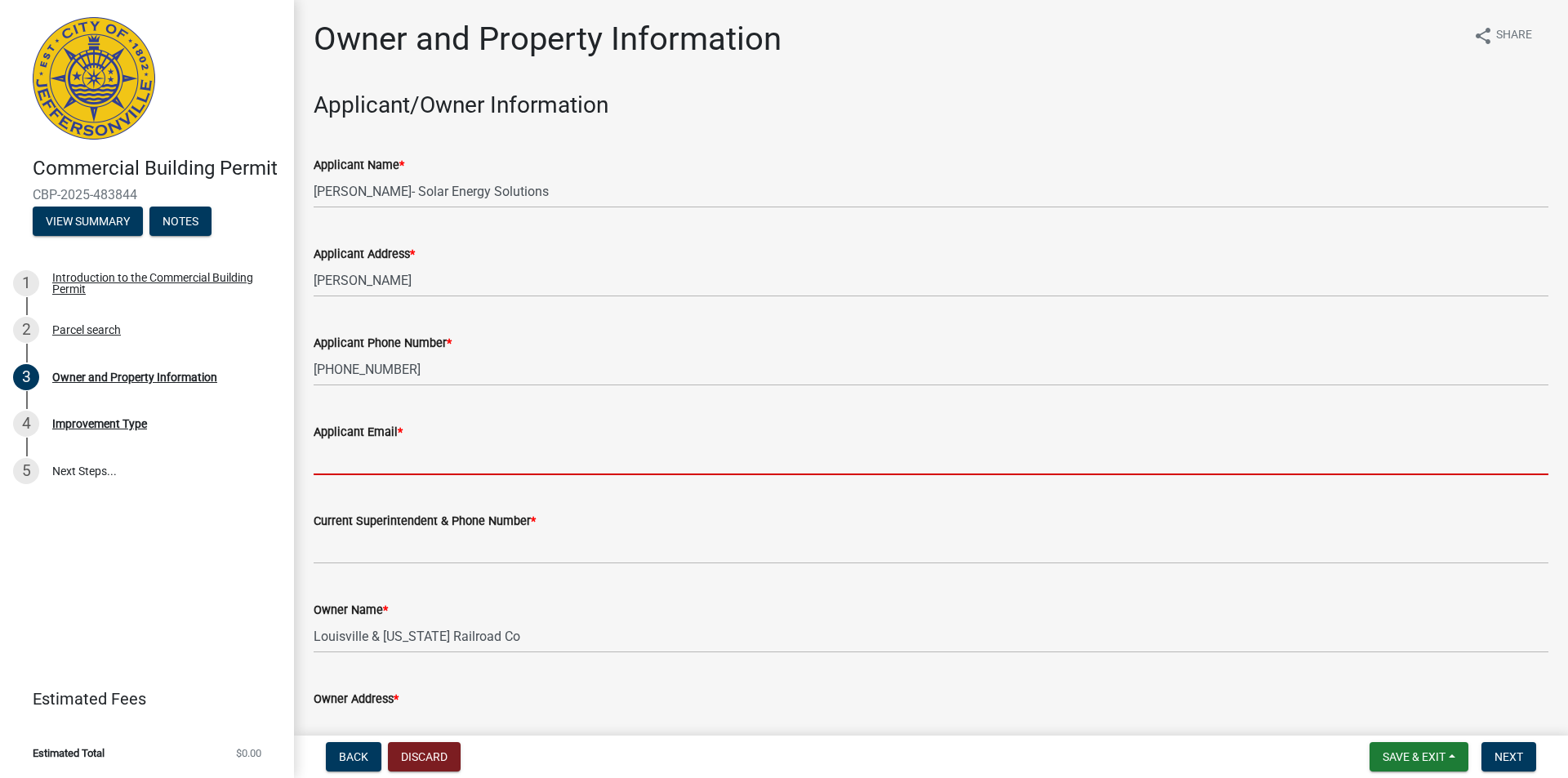
click at [319, 459] on input "Applicant Email *" at bounding box center [931, 458] width 1235 height 34
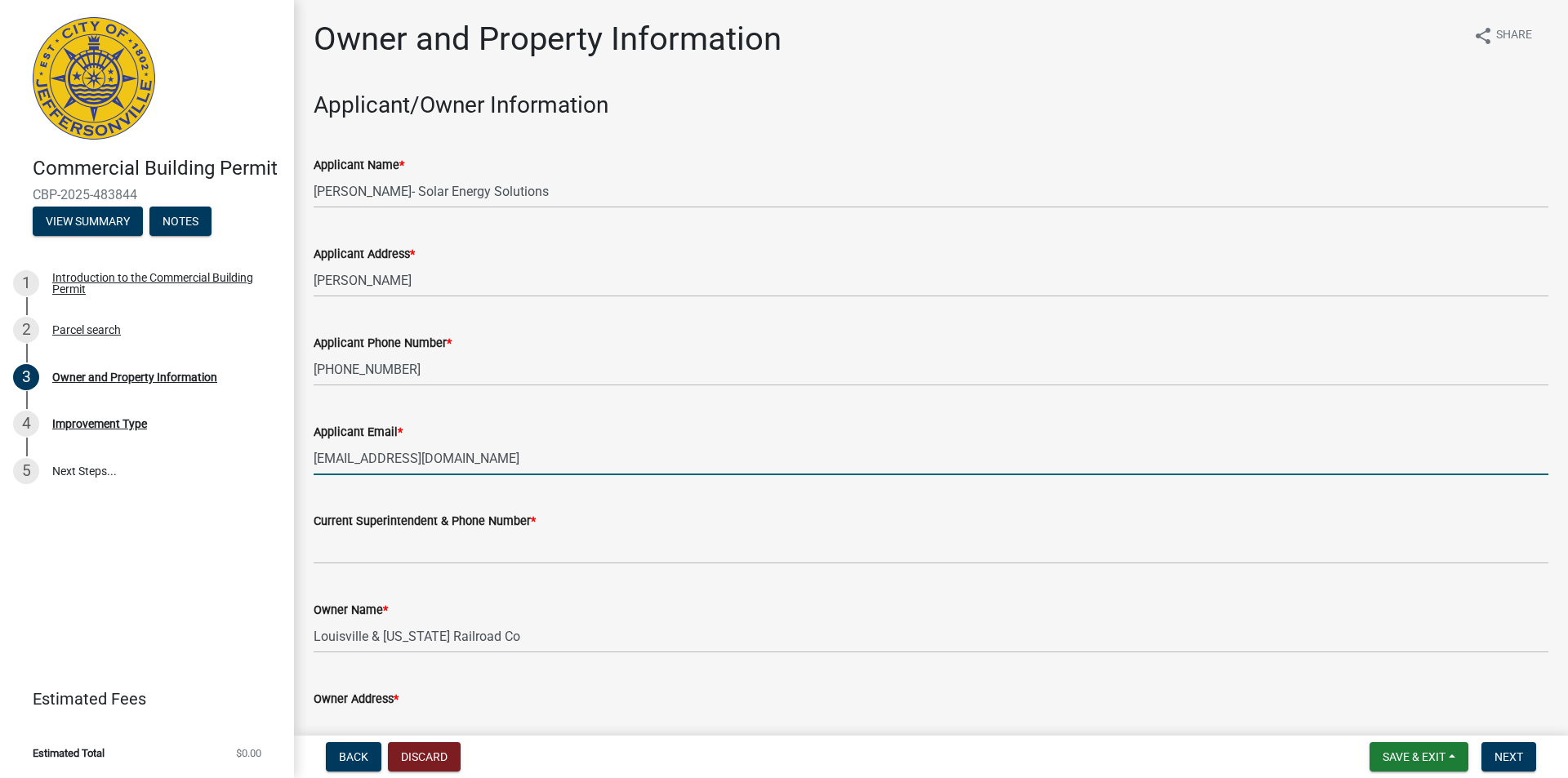
type input "cezitelli@bellsouth.net"
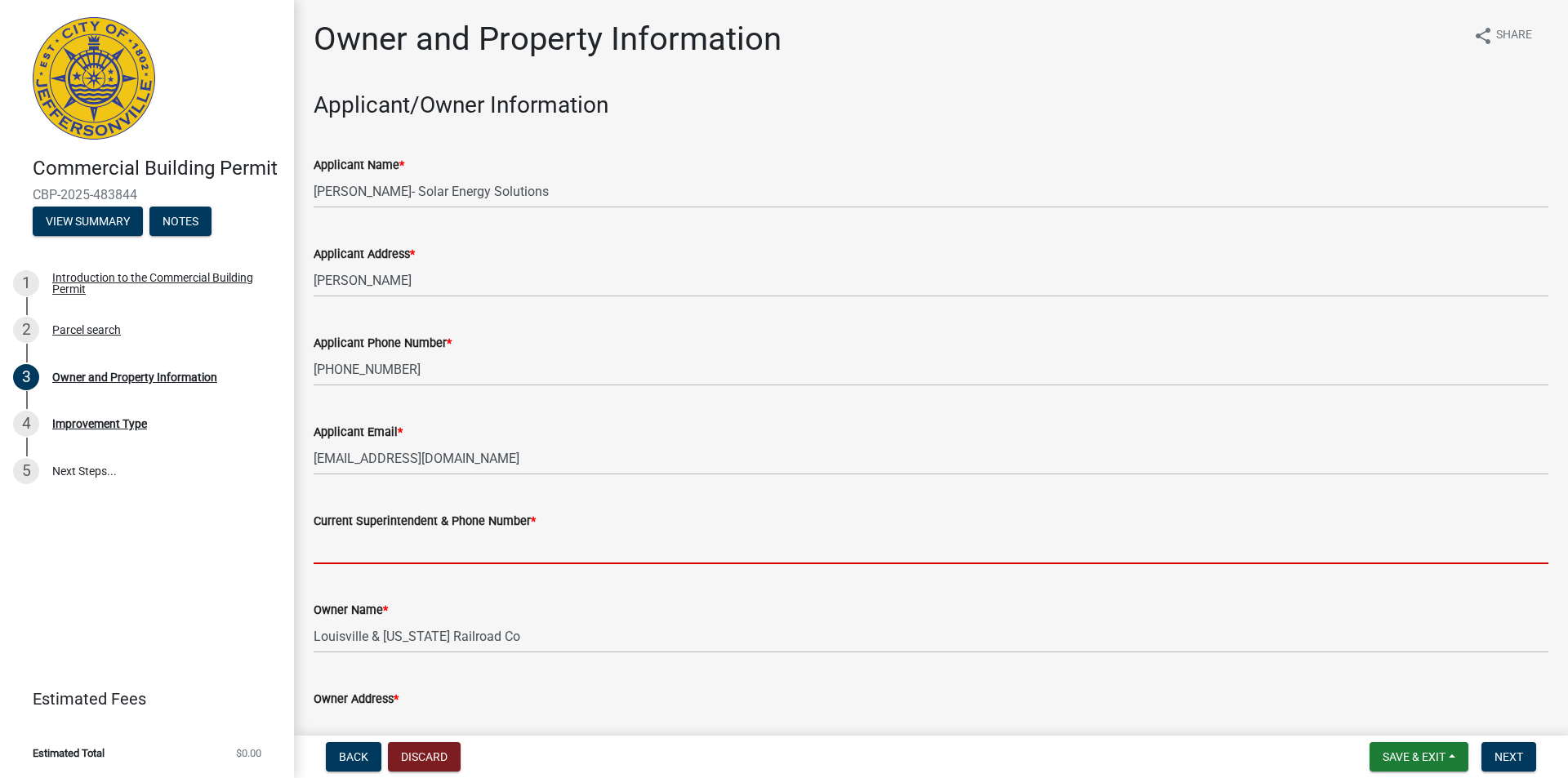
click at [333, 553] on input "Current Superintendent & Phone Number *" at bounding box center [931, 547] width 1235 height 34
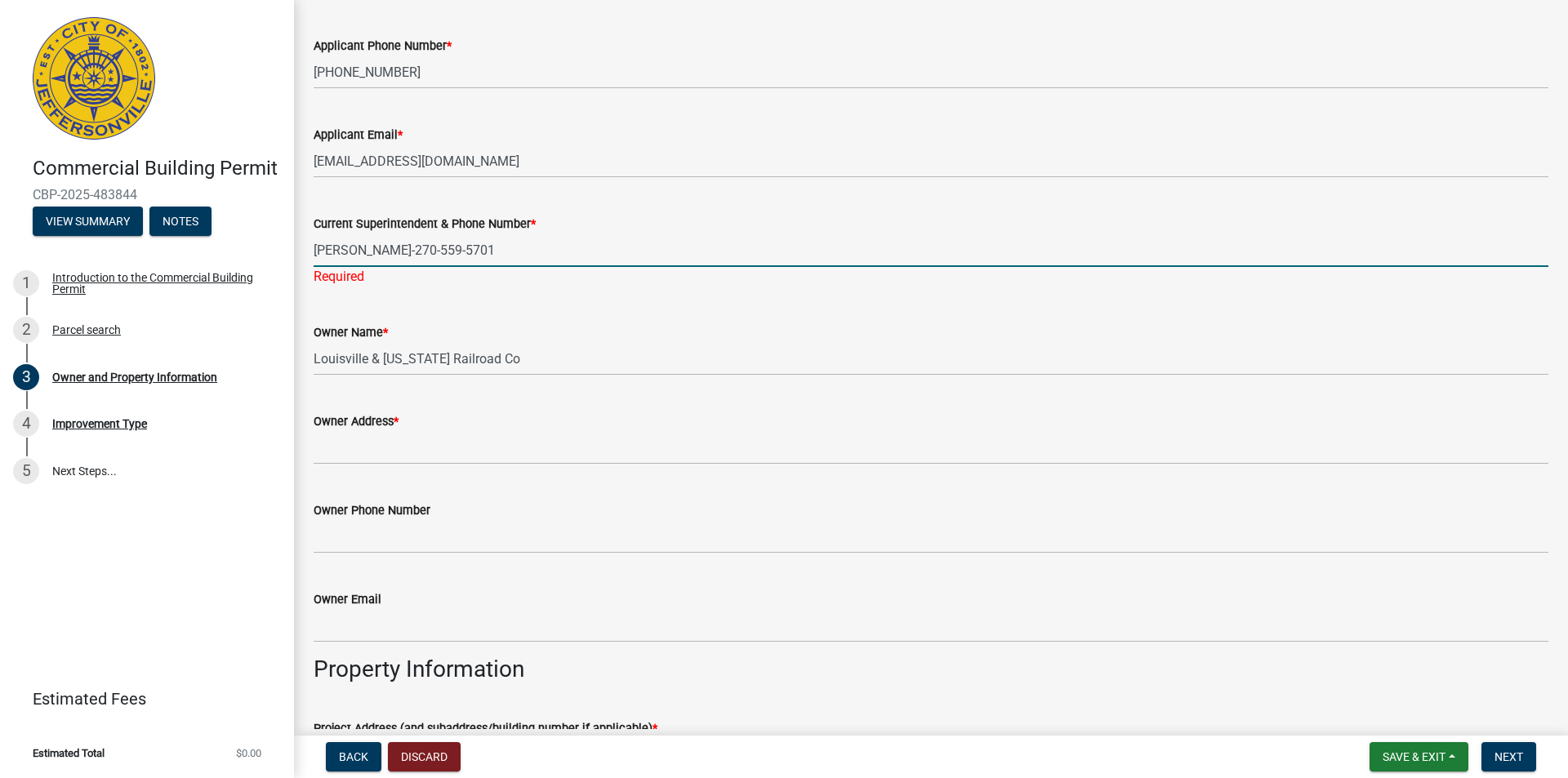
scroll to position [326, 0]
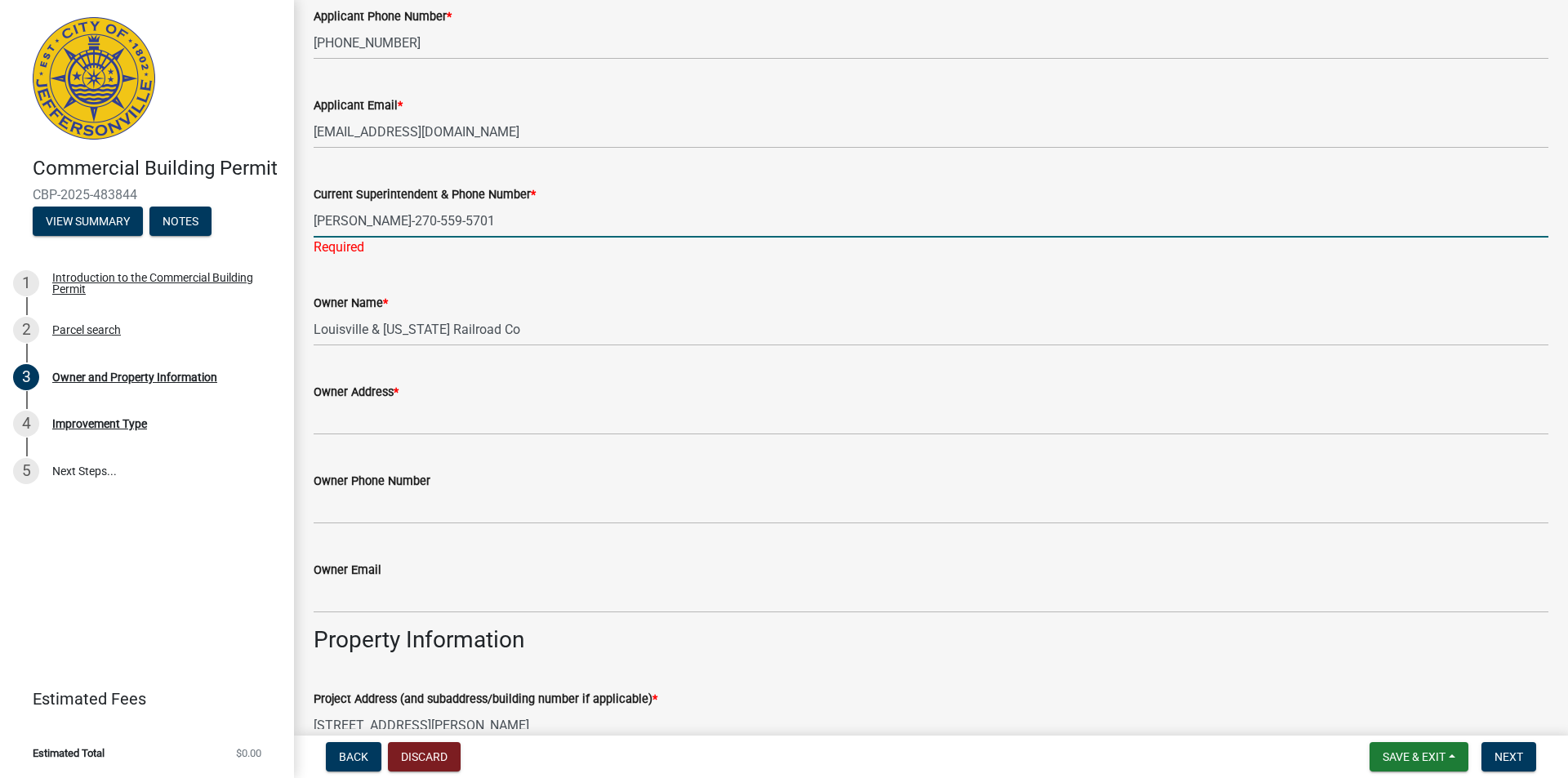
type input "Jacob Strong-270-559-5701"
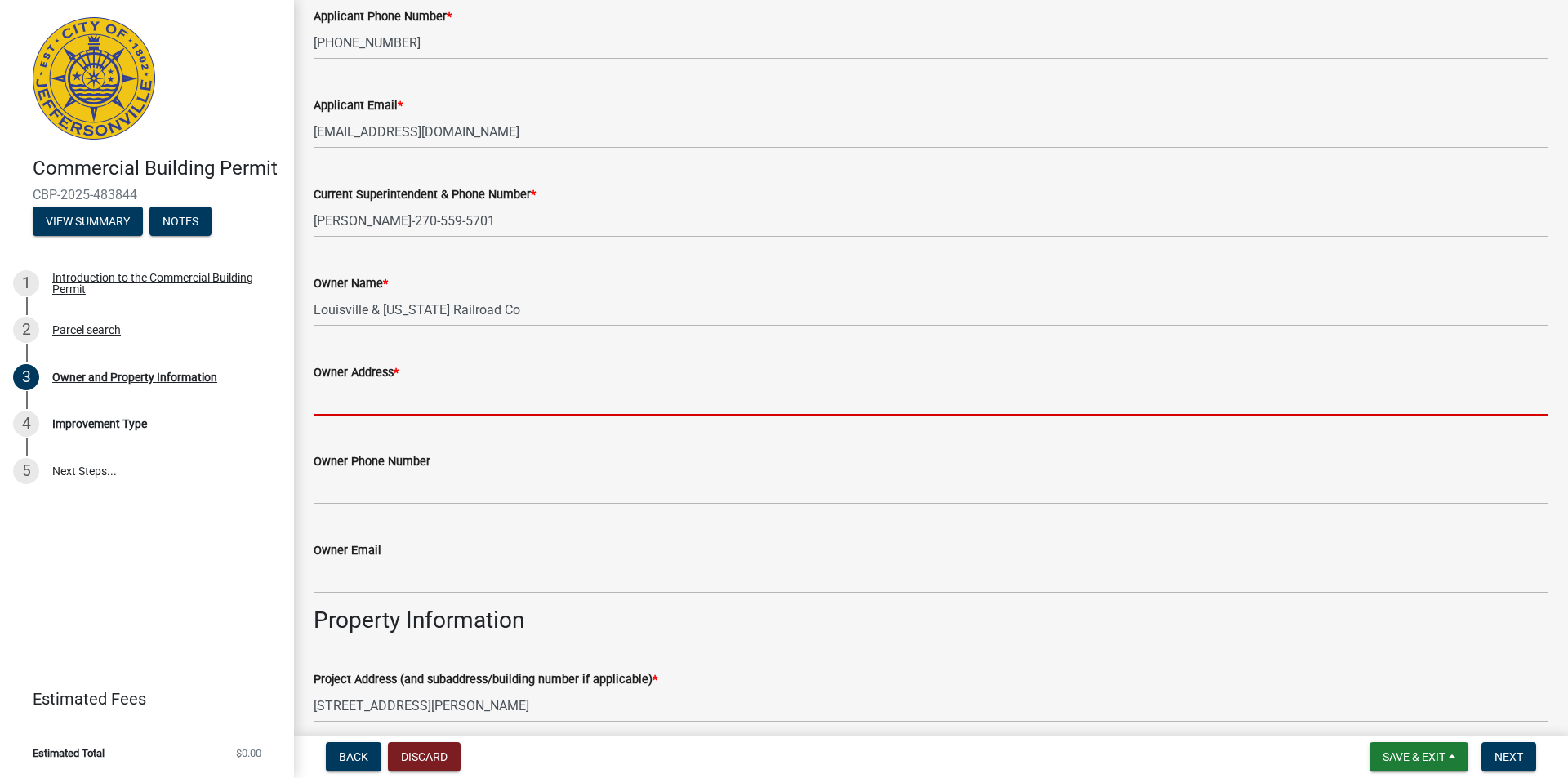
click at [346, 402] on input "Owner Address *" at bounding box center [931, 399] width 1235 height 34
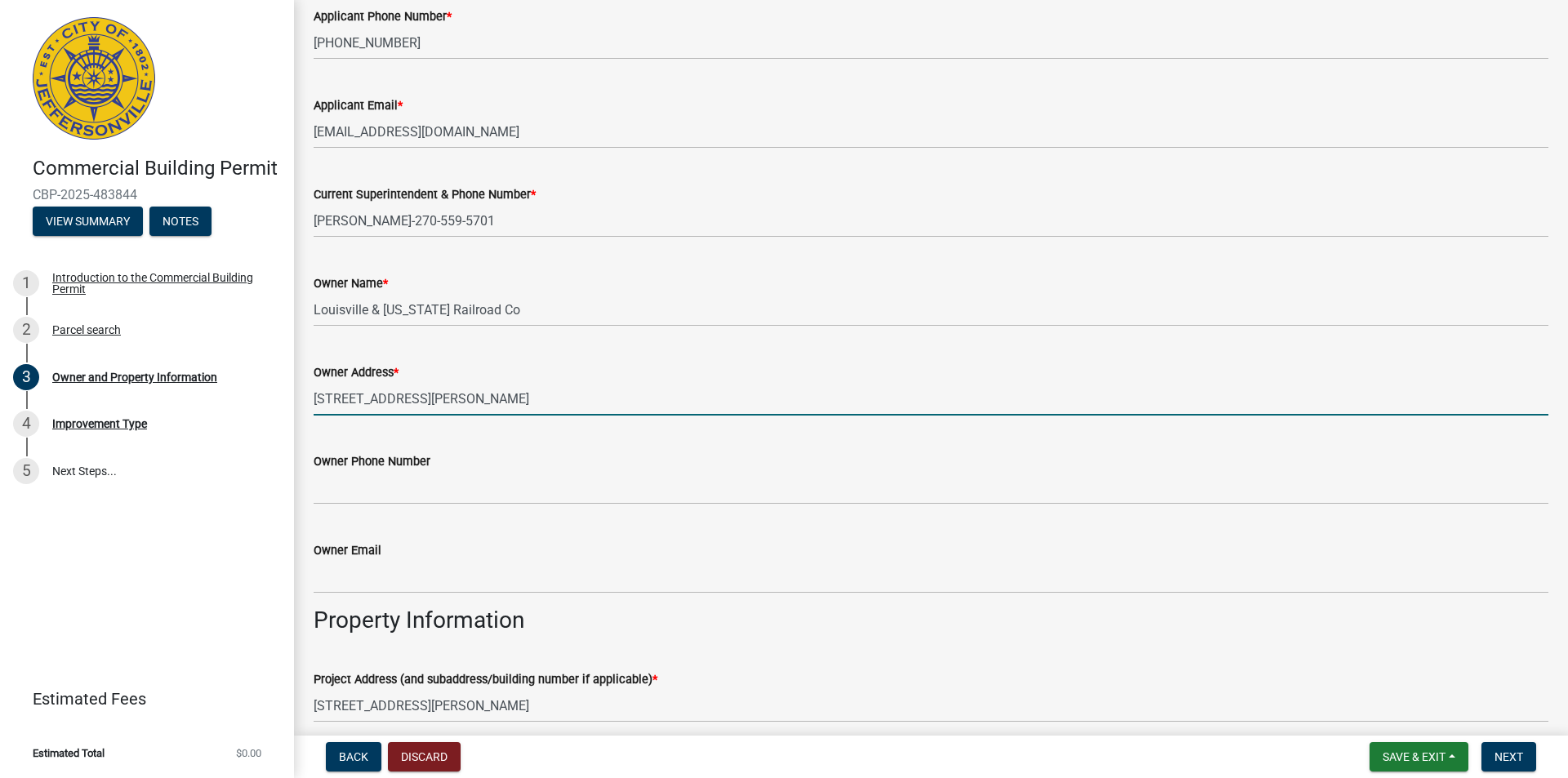
type input "500 Willinger Lane"
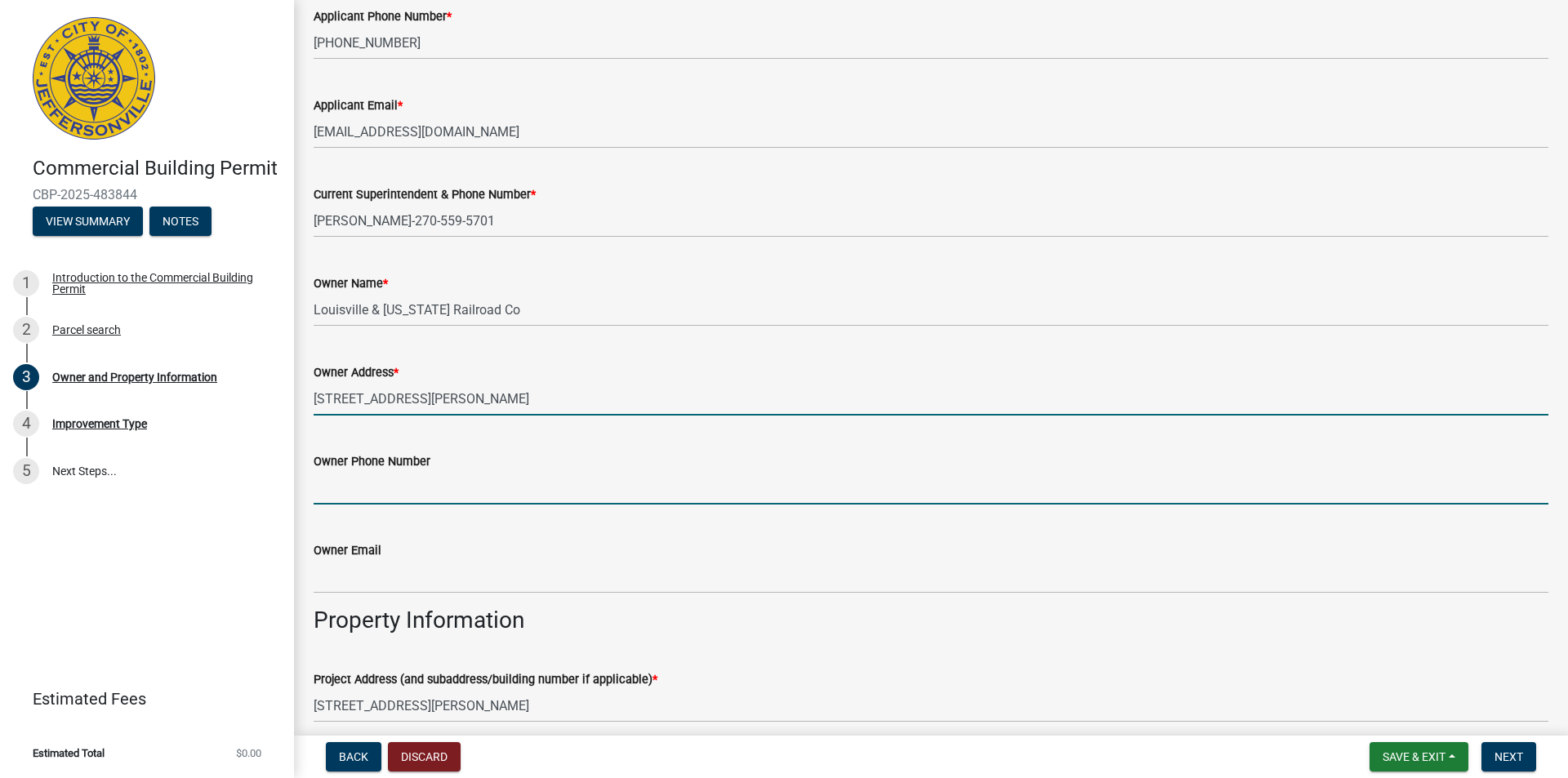
click at [335, 491] on input "Owner Phone Number" at bounding box center [931, 487] width 1235 height 34
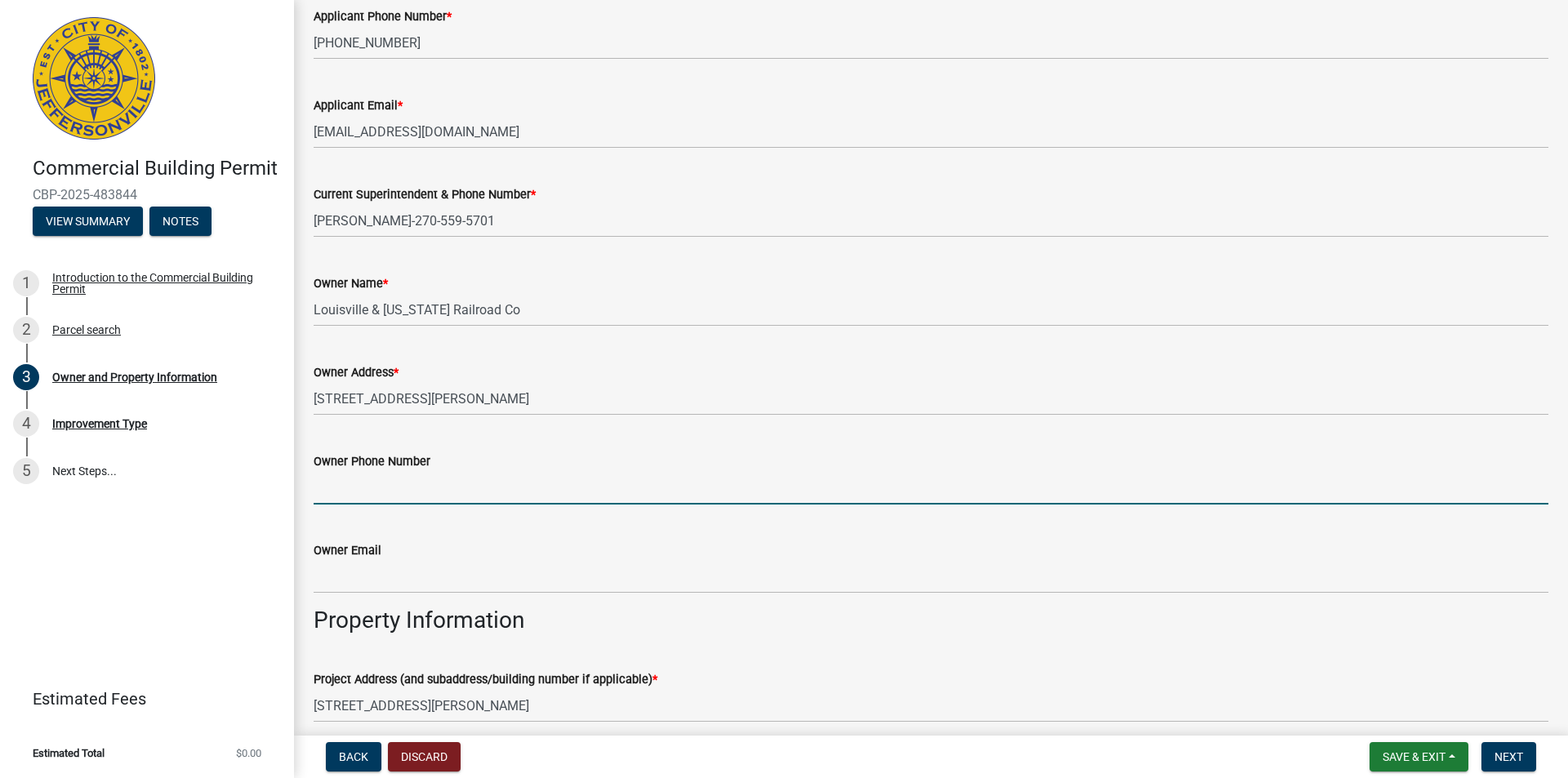
paste input "(812) 406-4581"
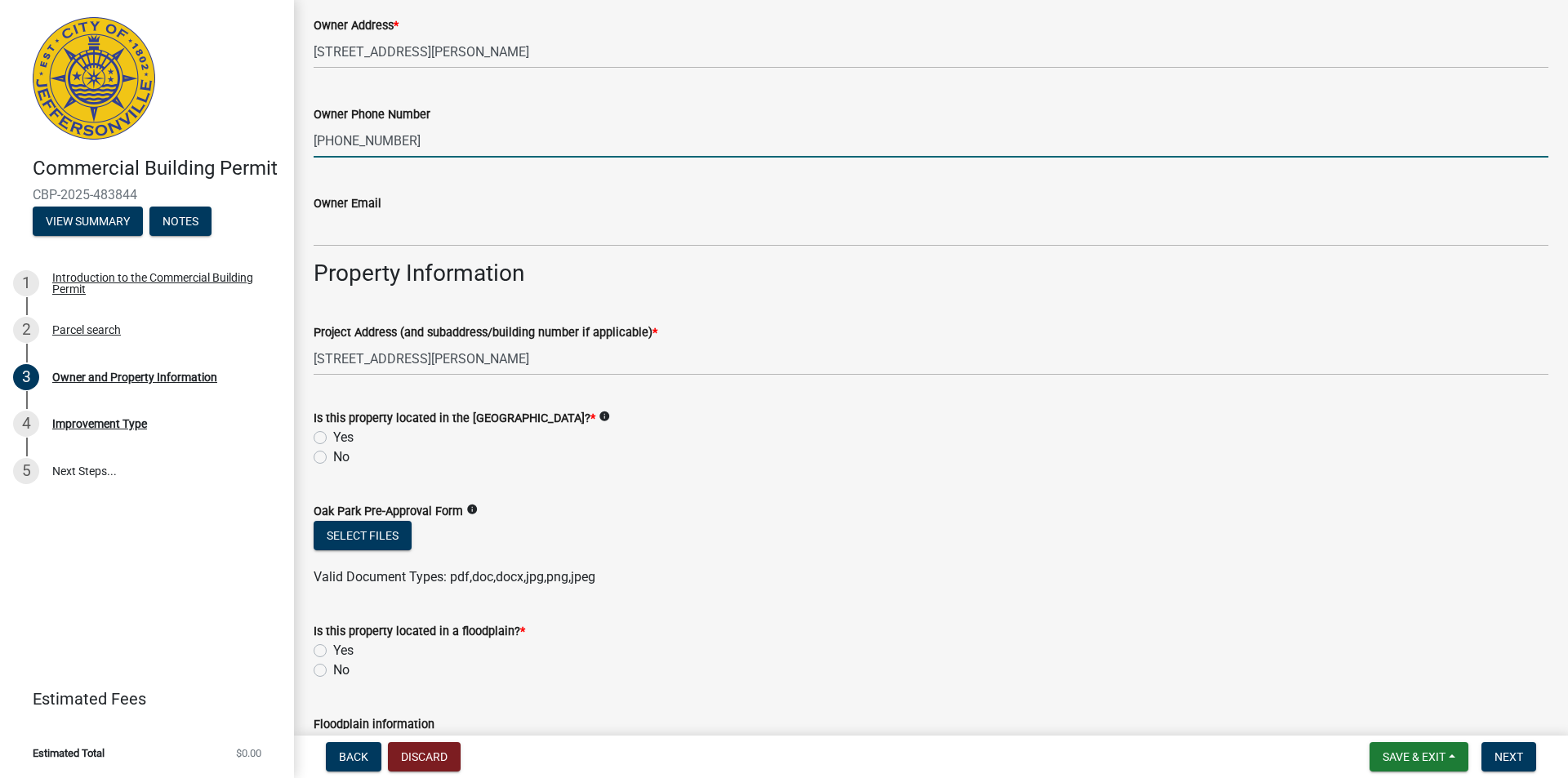
scroll to position [735, 0]
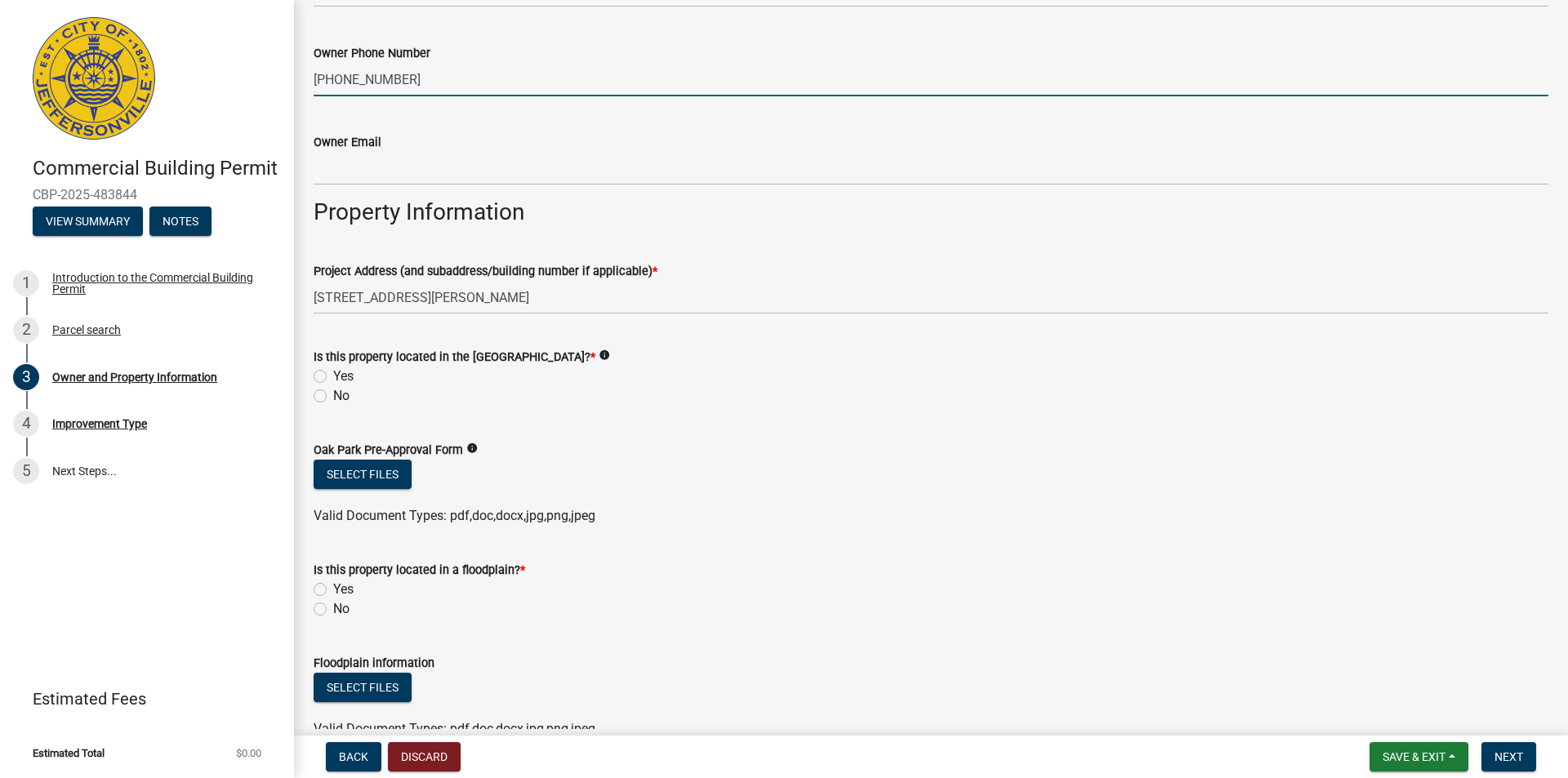
type input "(812) 406-4581"
click at [333, 397] on label "No" at bounding box center [341, 396] width 16 height 19
click at [333, 397] on input "No" at bounding box center [338, 391] width 11 height 11
radio input "true"
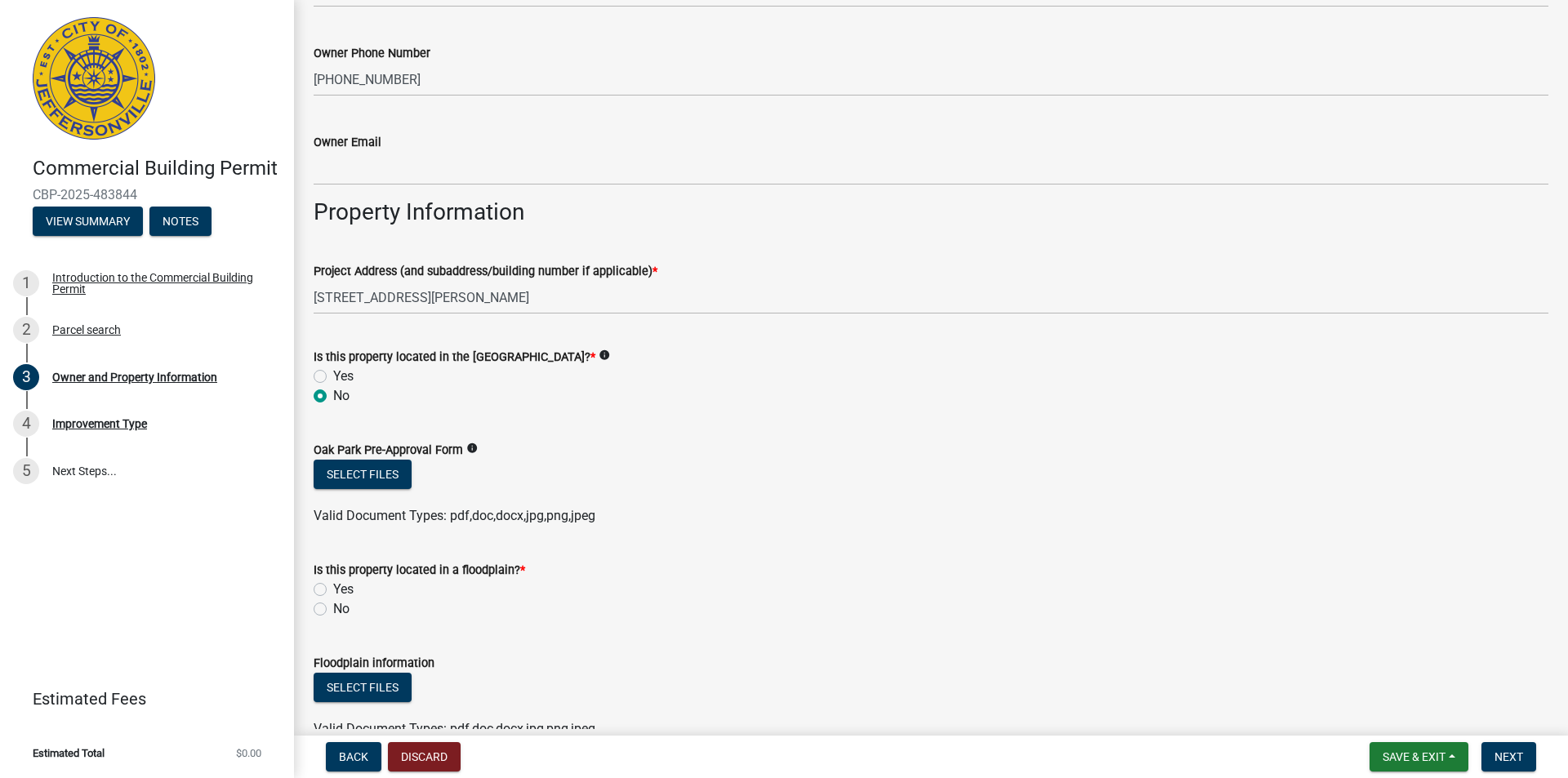
scroll to position [817, 0]
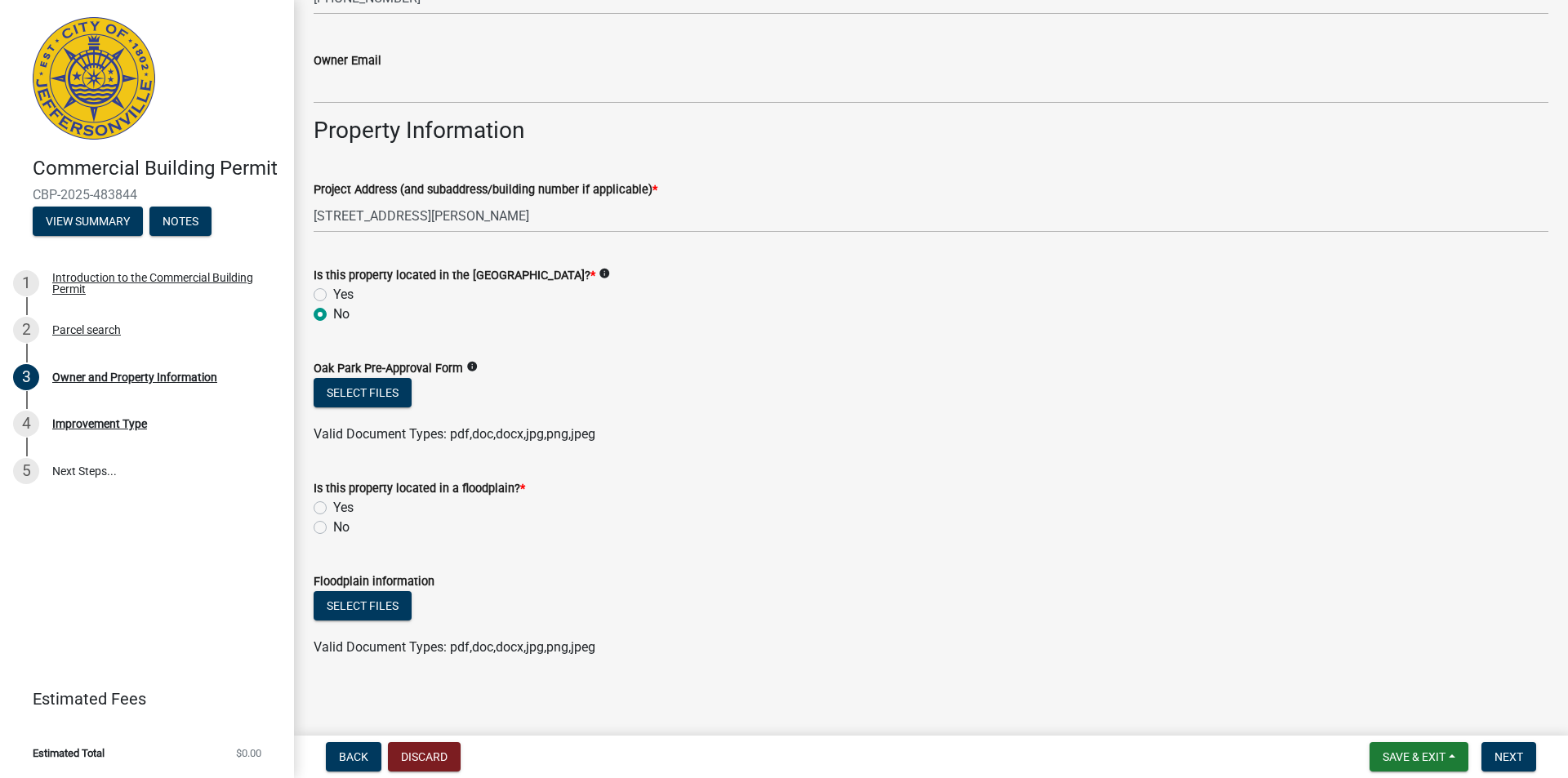
click at [610, 270] on icon "info" at bounding box center [604, 273] width 12 height 12
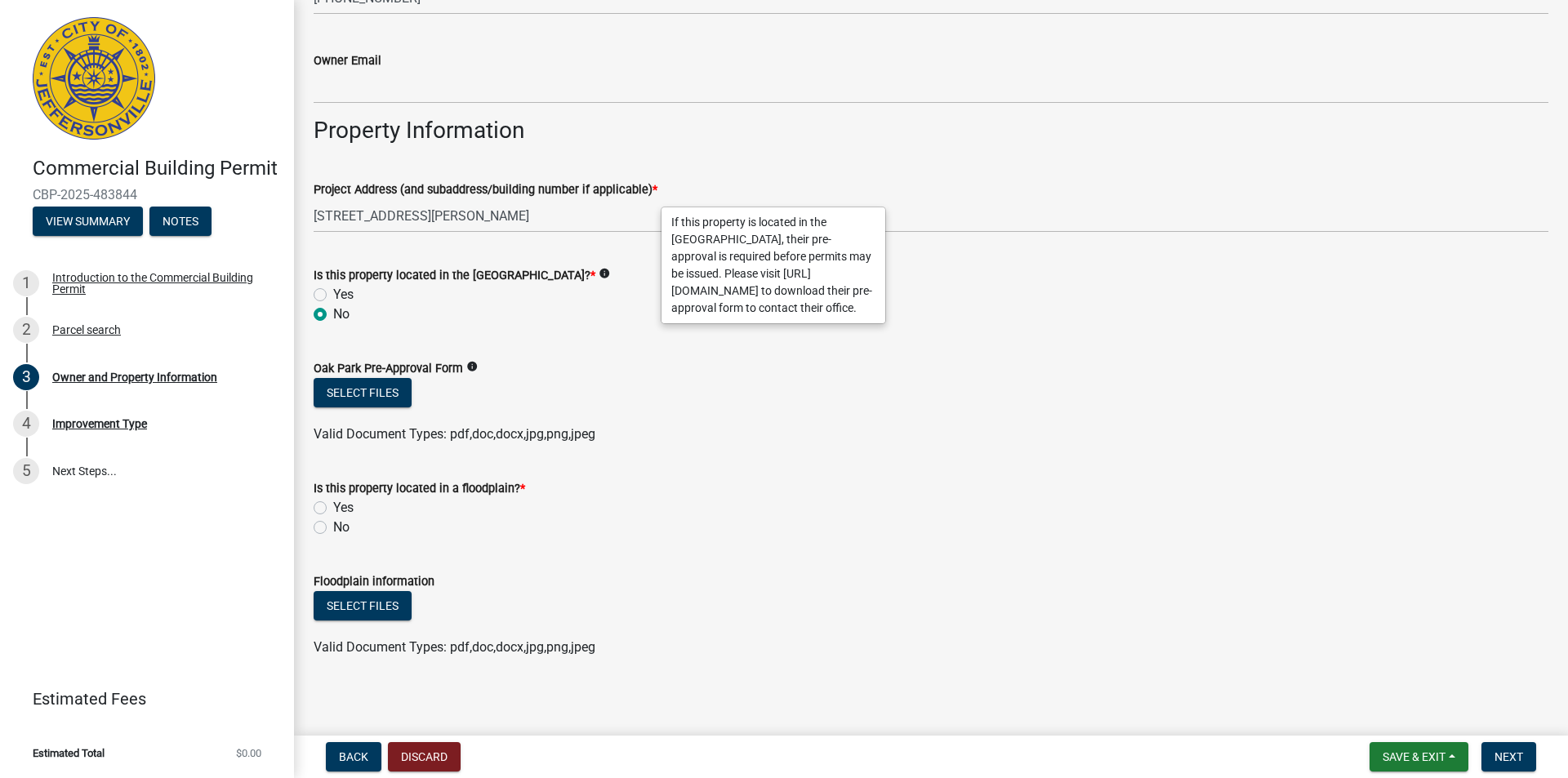
click at [635, 318] on div "No" at bounding box center [931, 314] width 1235 height 19
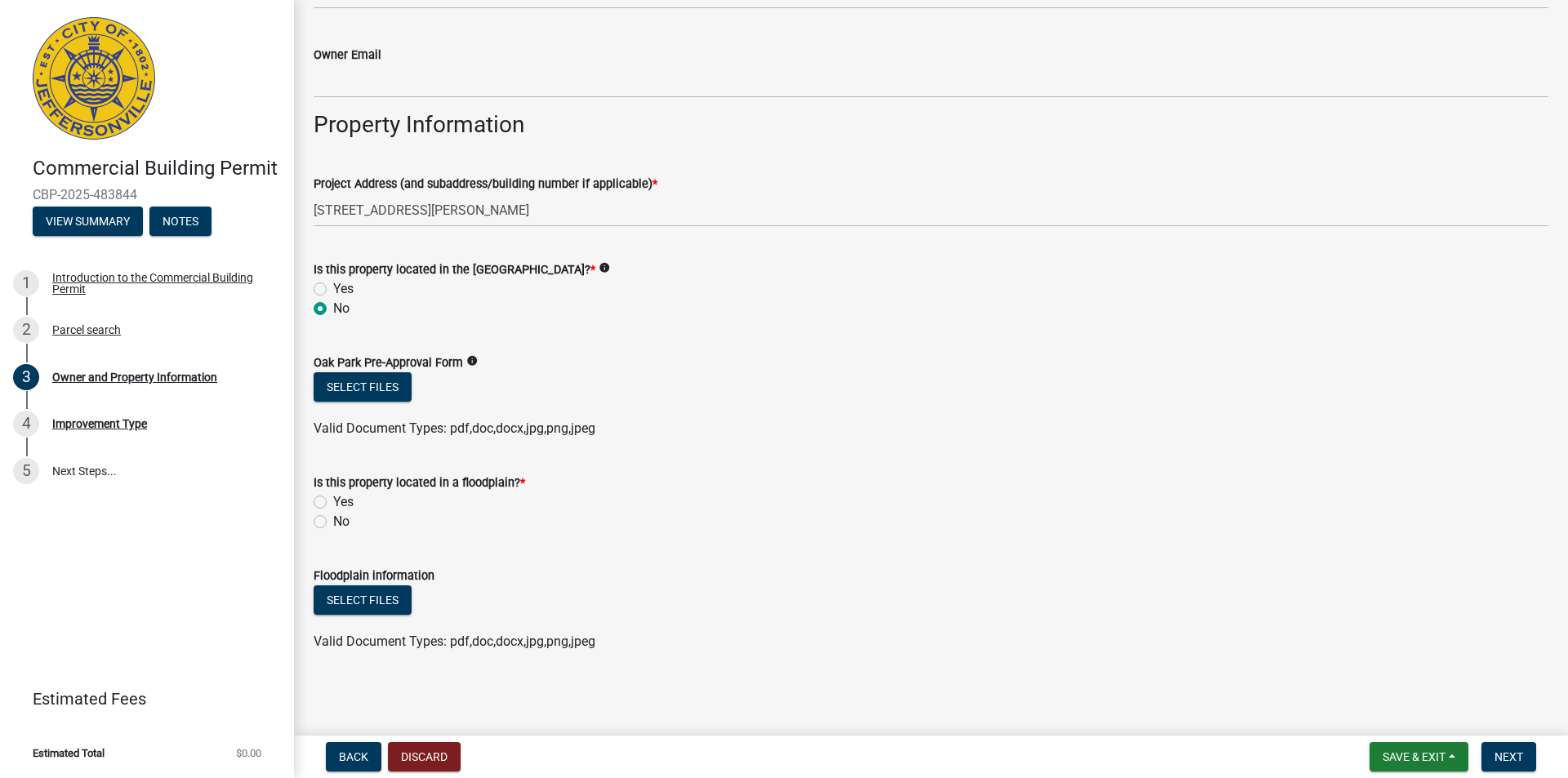
scroll to position [823, 0]
click at [333, 522] on label "No" at bounding box center [341, 521] width 16 height 19
click at [333, 522] on input "No" at bounding box center [338, 516] width 11 height 11
radio input "true"
click at [1507, 763] on span "Next" at bounding box center [1508, 758] width 29 height 13
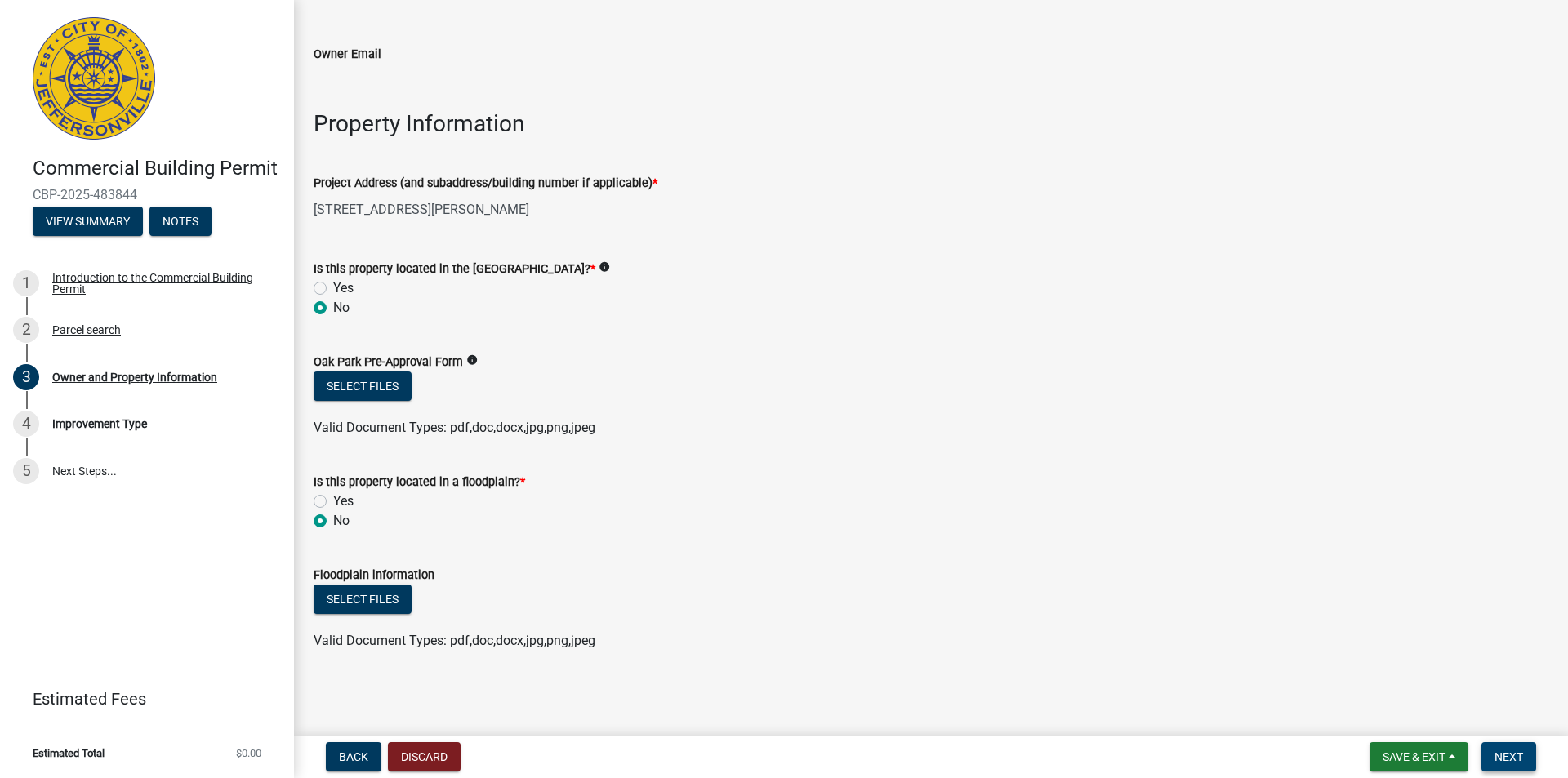
scroll to position [0, 0]
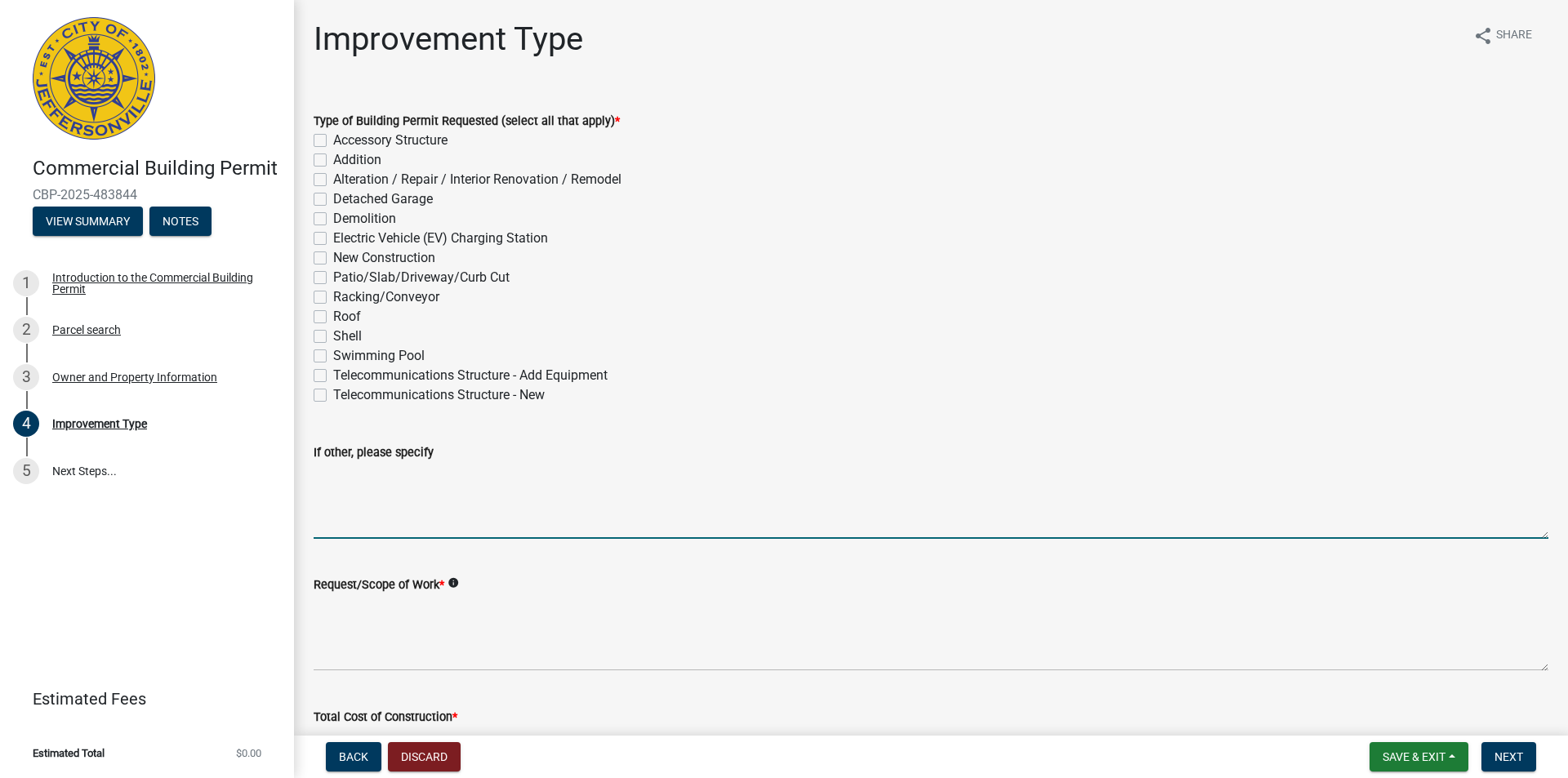
click at [330, 527] on textarea "If other, please specify" at bounding box center [931, 501] width 1235 height 77
type textarea "I"
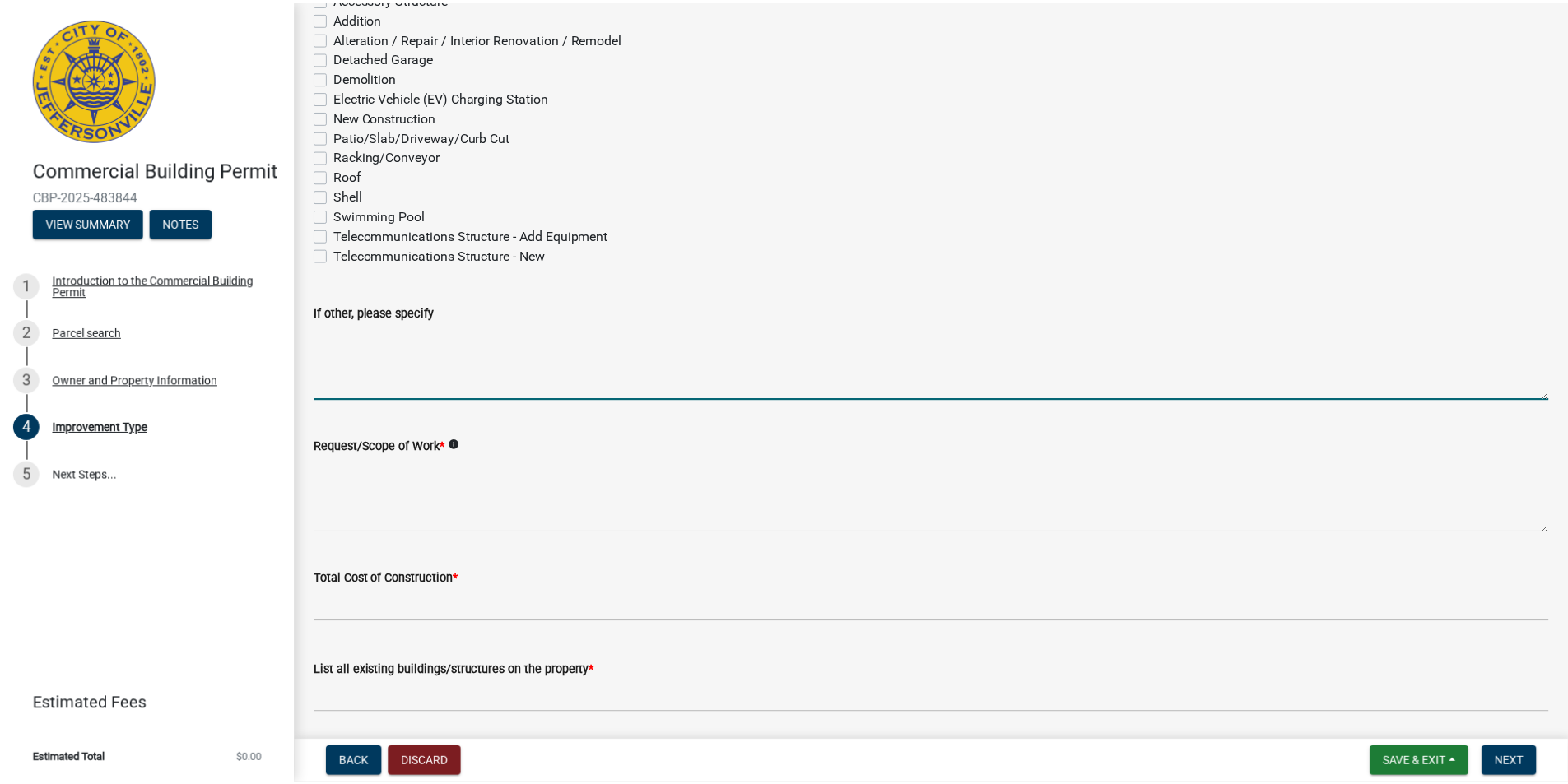
scroll to position [165, 0]
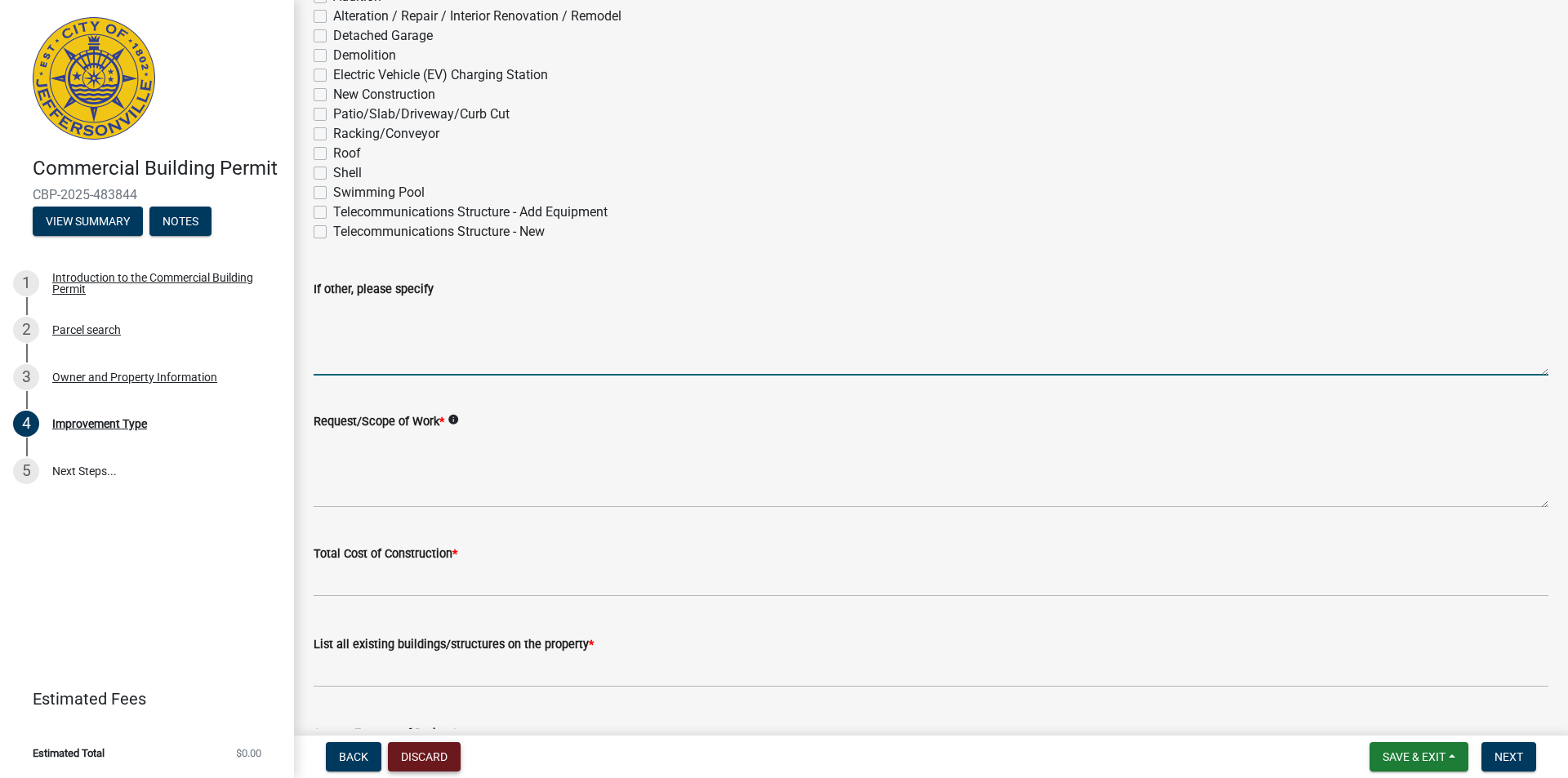
click at [424, 759] on button "Discard" at bounding box center [424, 757] width 72 height 30
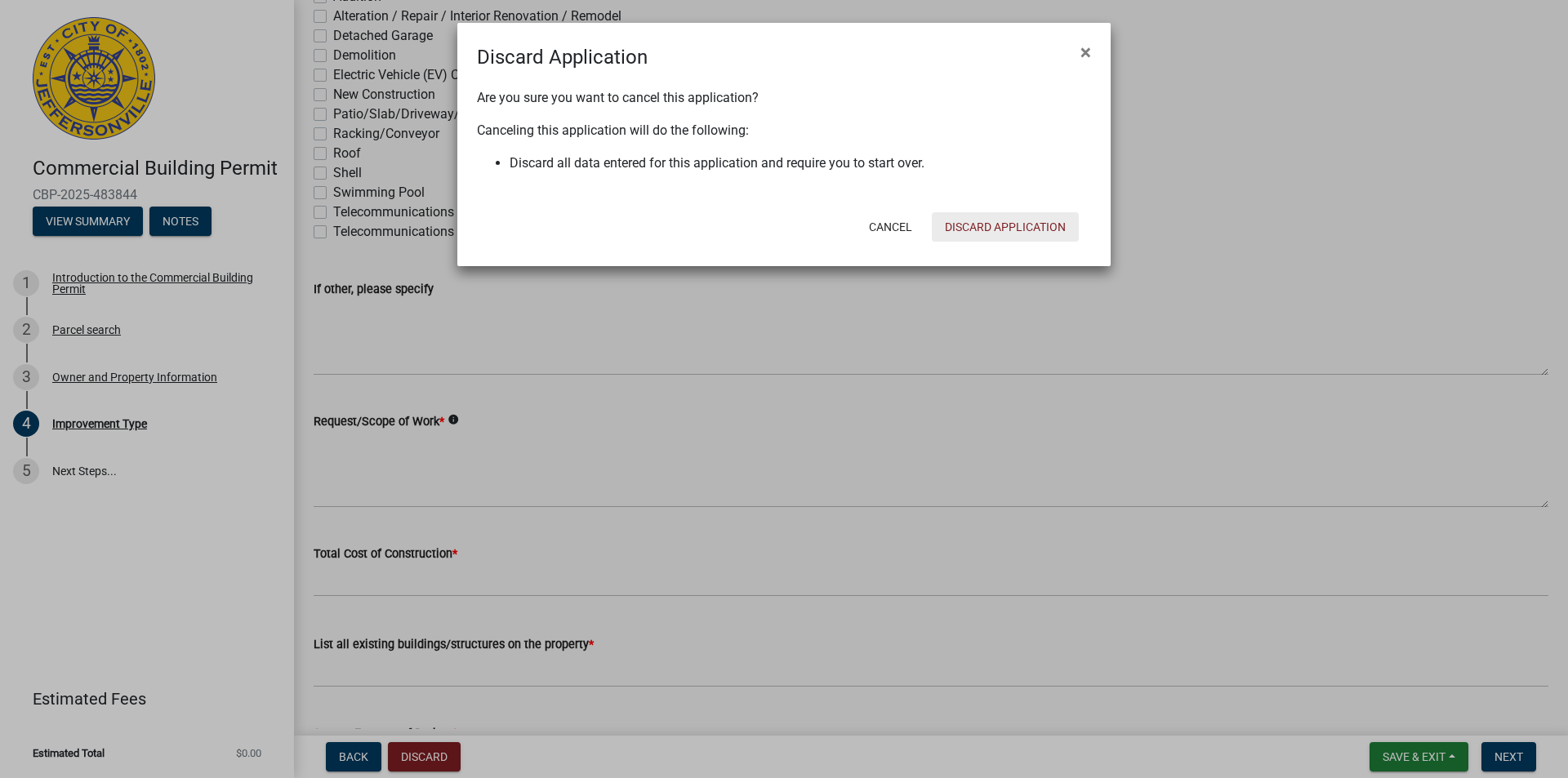
click at [1003, 223] on button "Discard Application" at bounding box center [1005, 227] width 147 height 30
